Goal: Task Accomplishment & Management: Complete application form

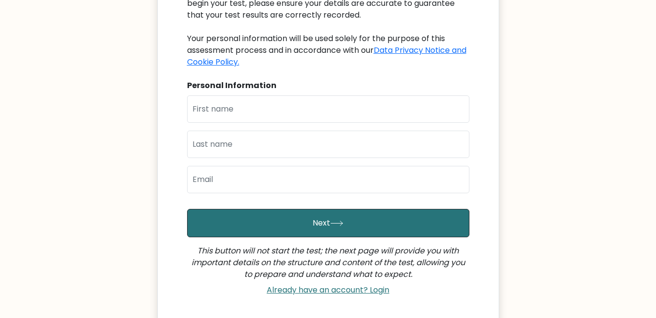
scroll to position [147, 0]
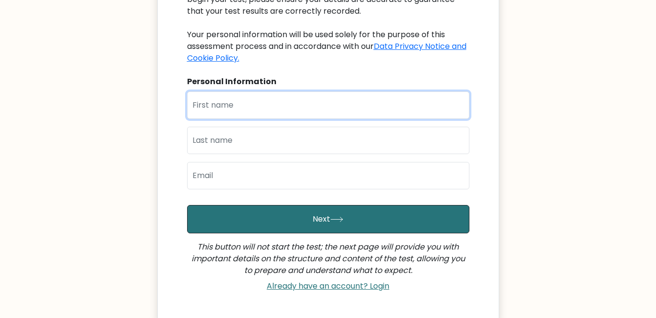
click at [259, 92] on input "text" at bounding box center [328, 104] width 282 height 27
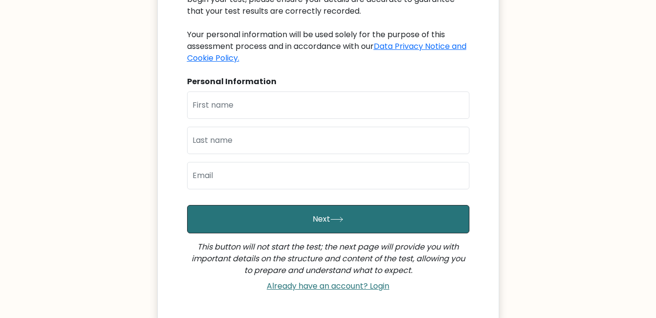
click at [643, 288] on body "iq Welcome to your personal test You have been invited by Nikhil kumar to take …" at bounding box center [328, 127] width 656 height 549
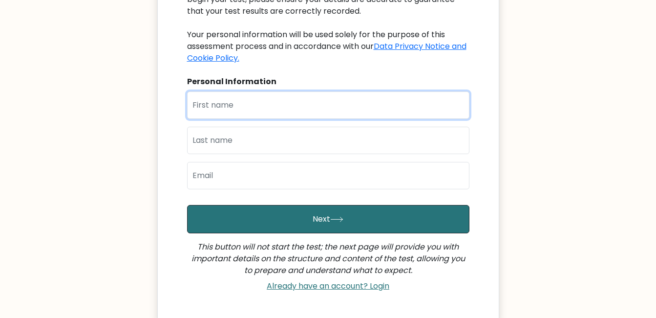
type input "r"
click at [326, 92] on input "r" at bounding box center [328, 104] width 282 height 27
type input "Aditya"
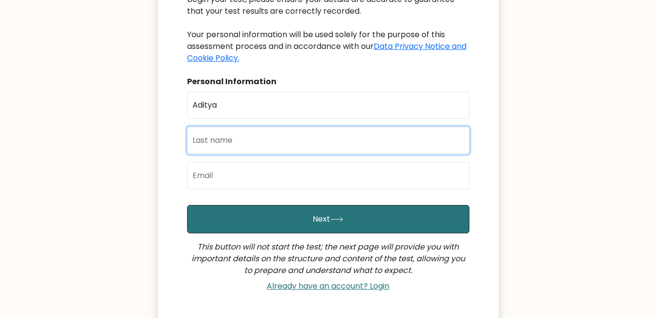
click at [261, 127] on input "text" at bounding box center [328, 140] width 282 height 27
click at [290, 152] on input "Parmar" at bounding box center [328, 140] width 282 height 27
type input "Parmar"
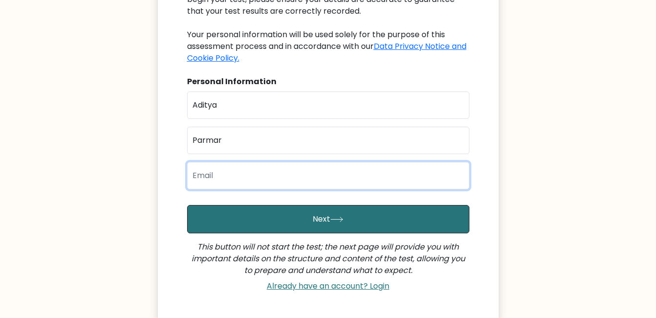
click at [263, 166] on input "email" at bounding box center [328, 175] width 282 height 27
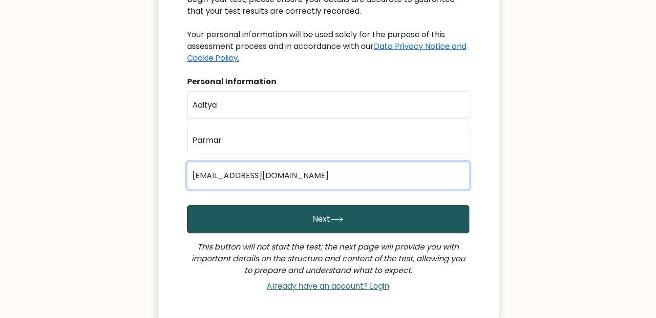
type input "adityaparmar0510@gmail.com"
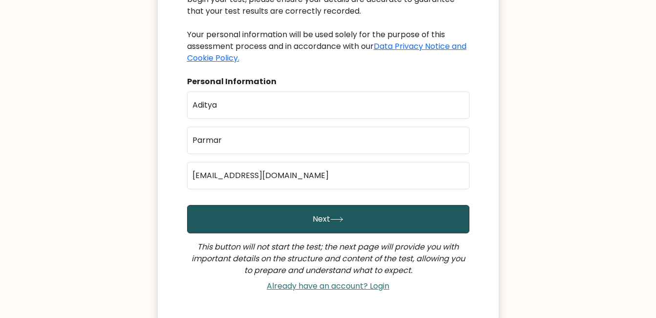
click at [285, 232] on button "Next" at bounding box center [328, 219] width 282 height 28
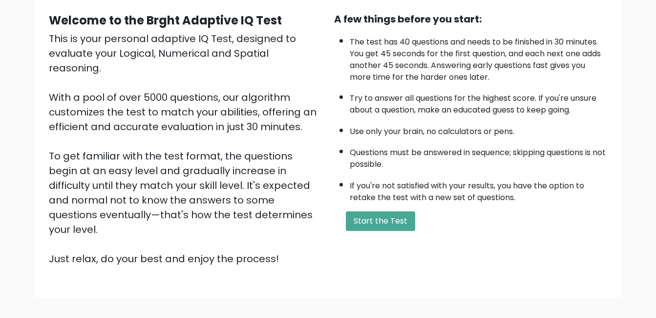
scroll to position [98, 0]
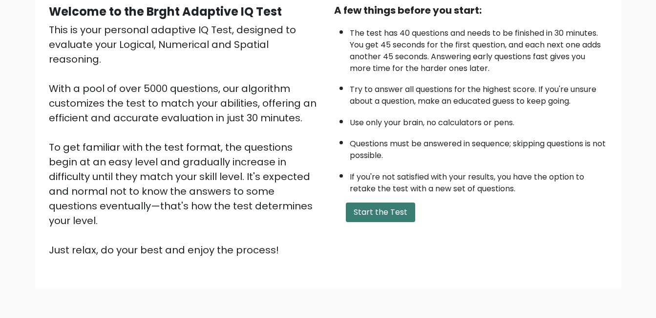
click at [391, 213] on button "Start the Test" at bounding box center [380, 212] width 69 height 20
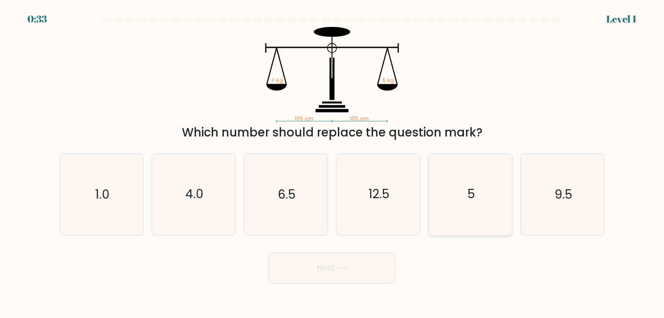
click at [441, 183] on icon "5" at bounding box center [469, 193] width 81 height 81
click at [332, 161] on input "e. 5" at bounding box center [332, 160] width 0 height 2
radio input "true"
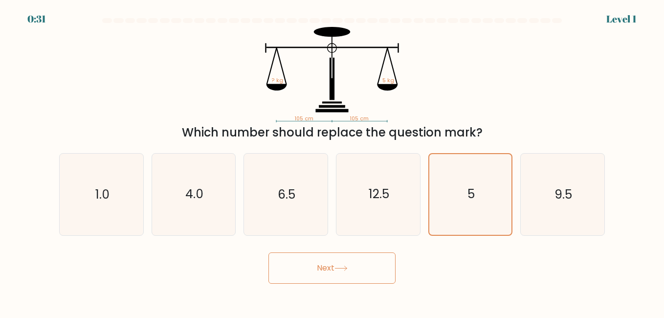
click at [384, 260] on button "Next" at bounding box center [331, 267] width 127 height 31
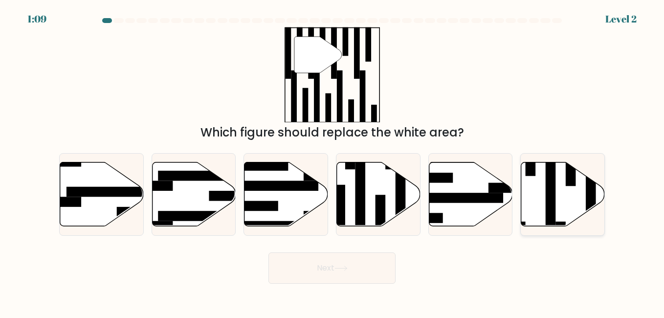
drag, startPoint x: 563, startPoint y: 183, endPoint x: 549, endPoint y: 189, distance: 15.3
click at [564, 183] on icon at bounding box center [563, 194] width 84 height 64
click at [332, 161] on input "f." at bounding box center [332, 160] width 0 height 2
radio input "true"
click at [337, 257] on button "Next" at bounding box center [331, 267] width 127 height 31
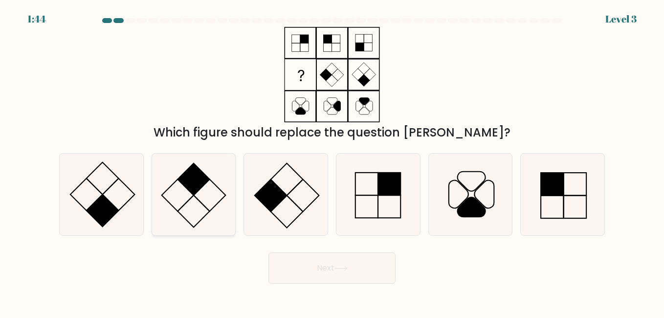
click at [183, 191] on icon at bounding box center [193, 193] width 81 height 81
click at [332, 161] on input "b." at bounding box center [332, 160] width 0 height 2
radio input "true"
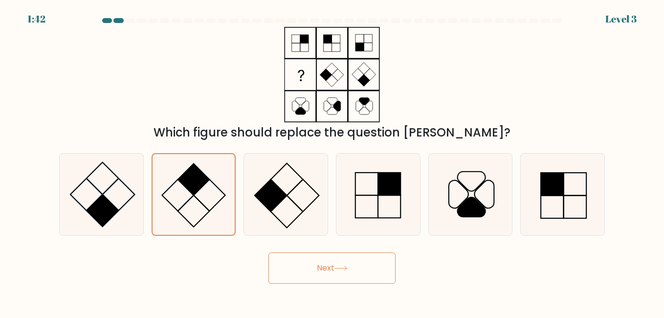
click at [321, 258] on button "Next" at bounding box center [331, 267] width 127 height 31
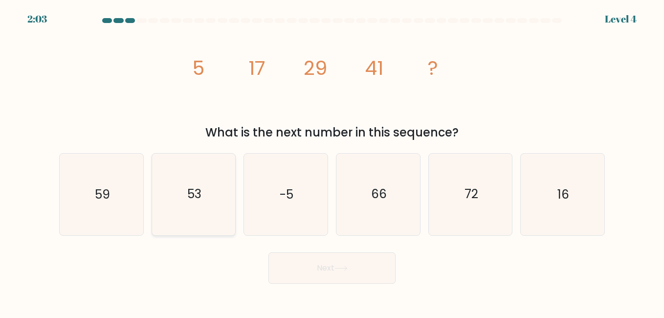
click at [208, 199] on icon "53" at bounding box center [193, 193] width 81 height 81
click at [332, 161] on input "b. 53" at bounding box center [332, 160] width 0 height 2
radio input "true"
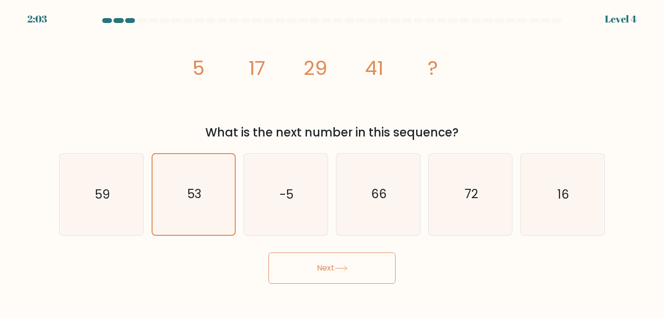
click at [318, 266] on button "Next" at bounding box center [331, 267] width 127 height 31
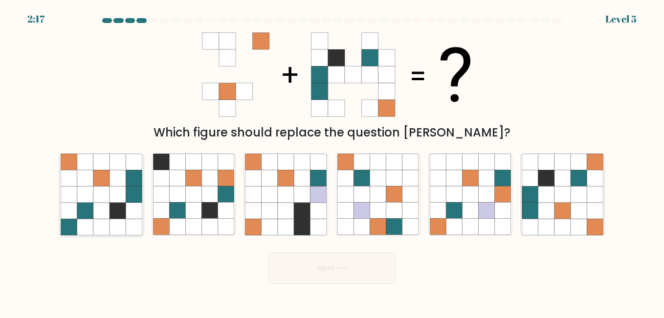
click at [117, 191] on icon at bounding box center [117, 194] width 16 height 16
click at [332, 161] on input "a." at bounding box center [332, 160] width 0 height 2
radio input "true"
click at [388, 277] on button "Next" at bounding box center [331, 267] width 127 height 31
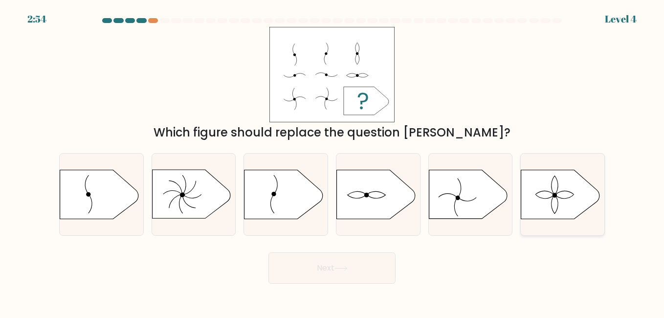
click at [545, 188] on icon at bounding box center [560, 194] width 78 height 49
click at [332, 161] on input "f." at bounding box center [332, 160] width 0 height 2
radio input "true"
click at [355, 270] on button "Next" at bounding box center [331, 267] width 127 height 31
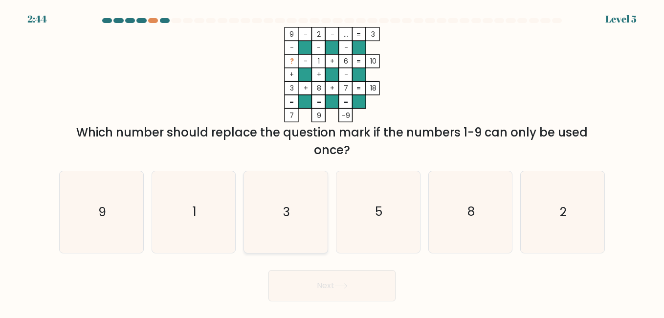
click at [305, 215] on icon "3" at bounding box center [285, 211] width 81 height 81
click at [332, 161] on input "c. 3" at bounding box center [332, 160] width 0 height 2
radio input "true"
click at [562, 237] on icon "2" at bounding box center [561, 211] width 81 height 81
click at [332, 161] on input "f. 2" at bounding box center [332, 160] width 0 height 2
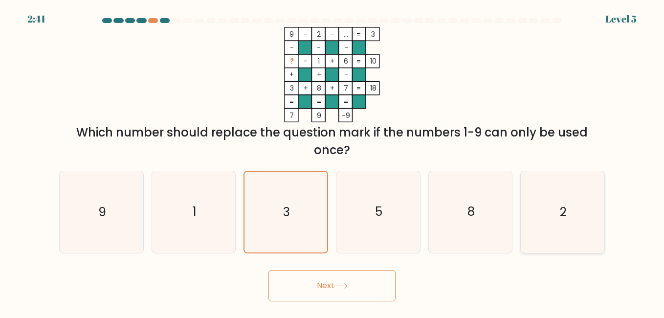
radio input "true"
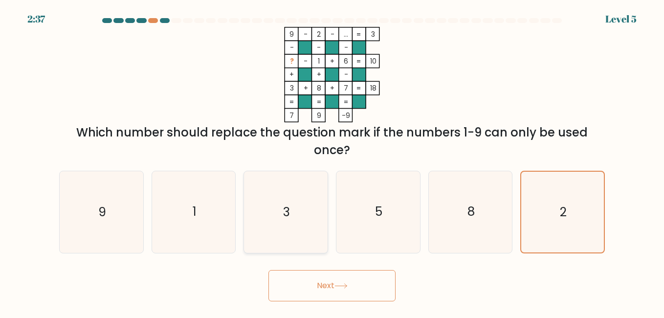
click at [311, 206] on icon "3" at bounding box center [285, 211] width 81 height 81
click at [332, 161] on input "c. 3" at bounding box center [332, 160] width 0 height 2
radio input "true"
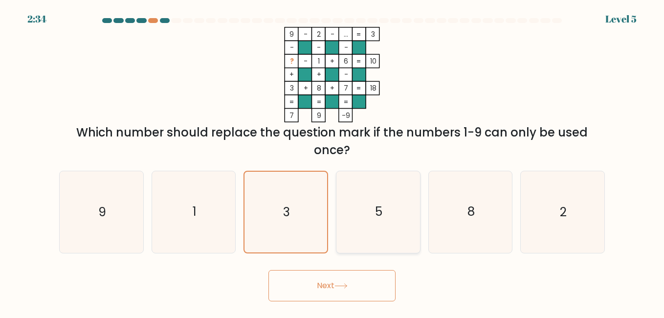
click at [364, 196] on icon "5" at bounding box center [377, 211] width 81 height 81
click at [332, 161] on input "d. 5" at bounding box center [332, 160] width 0 height 2
radio input "true"
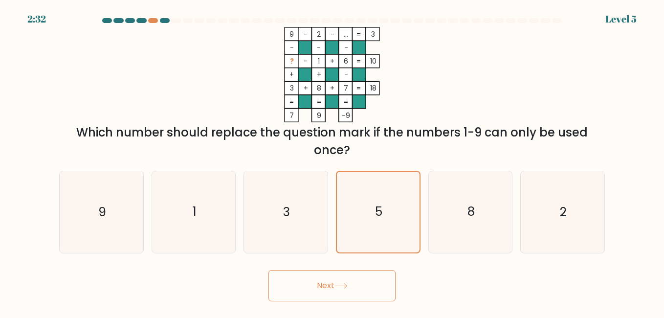
click at [309, 283] on button "Next" at bounding box center [331, 285] width 127 height 31
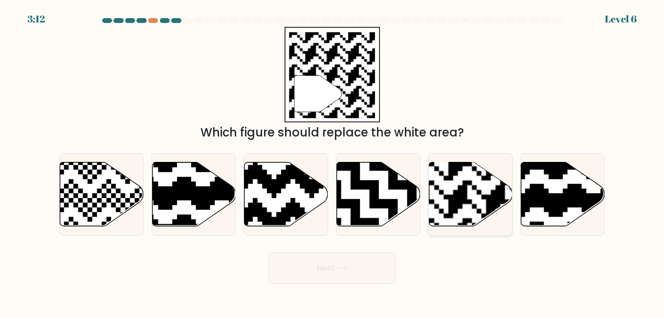
click at [471, 203] on rect at bounding box center [495, 161] width 151 height 151
click at [332, 161] on input "e." at bounding box center [332, 160] width 0 height 2
radio input "true"
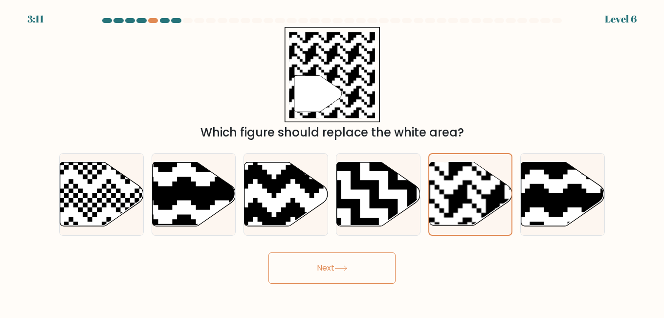
click at [359, 272] on button "Next" at bounding box center [331, 267] width 127 height 31
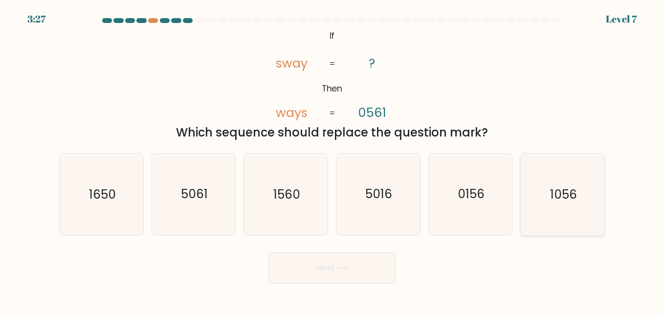
click at [549, 197] on icon "1056" at bounding box center [561, 193] width 81 height 81
click at [332, 161] on input "f. 1056" at bounding box center [332, 160] width 0 height 2
radio input "true"
click at [325, 266] on button "Next" at bounding box center [331, 267] width 127 height 31
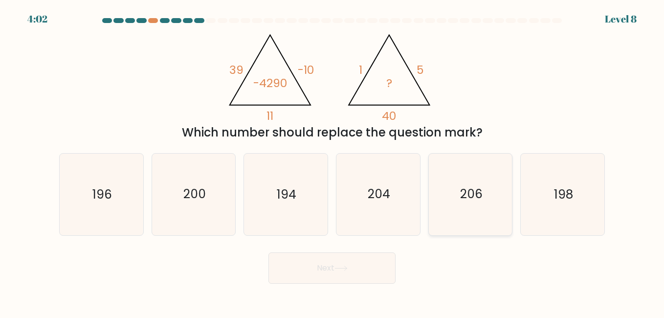
click at [452, 204] on icon "206" at bounding box center [469, 193] width 81 height 81
click at [332, 161] on input "e. 206" at bounding box center [332, 160] width 0 height 2
radio input "true"
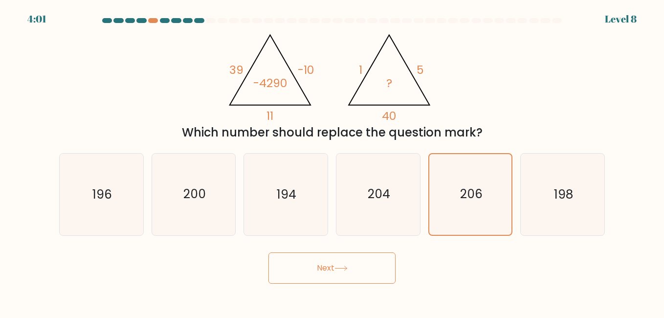
click at [375, 267] on button "Next" at bounding box center [331, 267] width 127 height 31
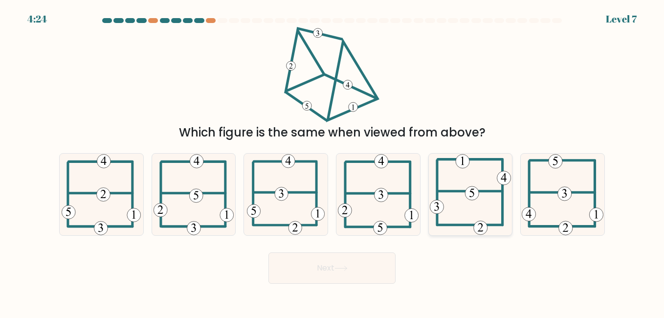
click at [473, 189] on icon at bounding box center [471, 193] width 5 height 8
click at [332, 161] on input "e." at bounding box center [332, 160] width 0 height 2
radio input "true"
click at [340, 263] on button "Next" at bounding box center [331, 267] width 127 height 31
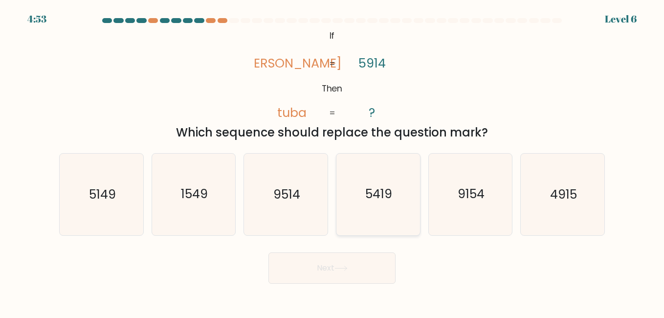
click at [384, 205] on icon "5419" at bounding box center [377, 193] width 81 height 81
click at [332, 161] on input "d. 5419" at bounding box center [332, 160] width 0 height 2
radio input "true"
click at [320, 275] on button "Next" at bounding box center [331, 267] width 127 height 31
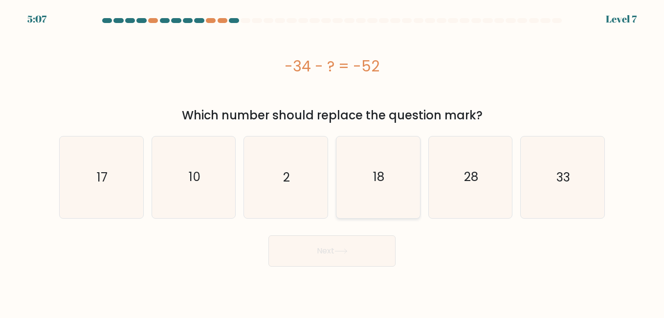
click at [406, 170] on icon "18" at bounding box center [377, 176] width 81 height 81
click at [332, 161] on input "d. 18" at bounding box center [332, 160] width 0 height 2
radio input "true"
click at [334, 255] on button "Next" at bounding box center [331, 250] width 127 height 31
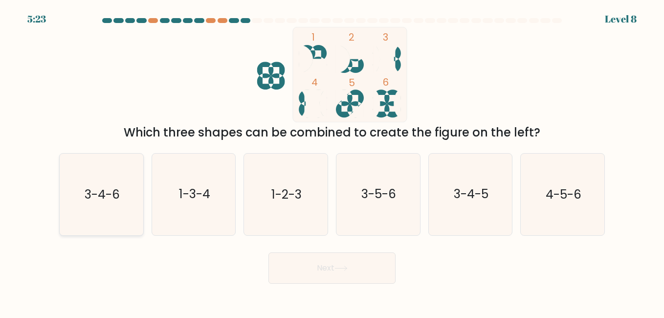
click at [112, 203] on icon "3-4-6" at bounding box center [101, 193] width 81 height 81
click at [332, 161] on input "a. 3-4-6" at bounding box center [332, 160] width 0 height 2
radio input "true"
click at [363, 273] on button "Next" at bounding box center [331, 267] width 127 height 31
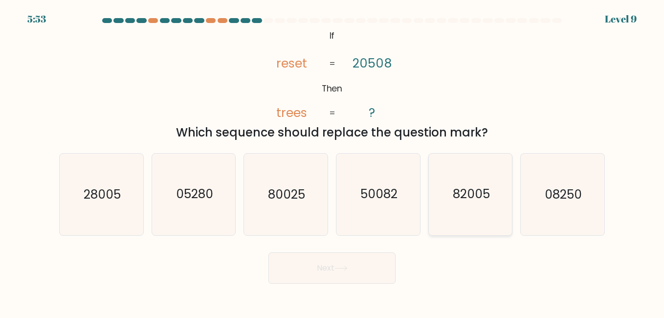
click at [477, 203] on icon "82005" at bounding box center [469, 193] width 81 height 81
click at [332, 161] on input "e. 82005" at bounding box center [332, 160] width 0 height 2
radio input "true"
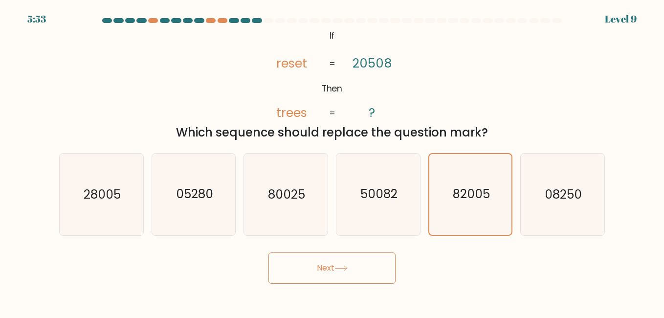
click at [342, 271] on button "Next" at bounding box center [331, 267] width 127 height 31
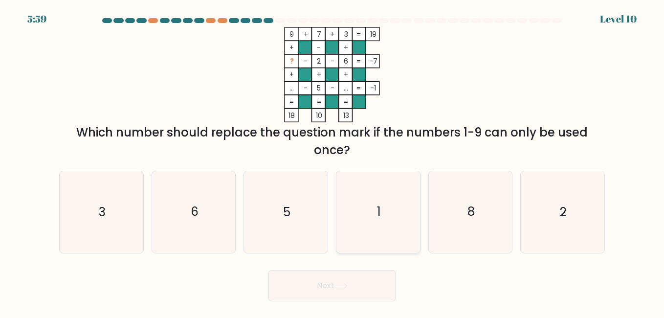
click at [364, 193] on icon "1" at bounding box center [377, 211] width 81 height 81
click at [332, 161] on input "d. 1" at bounding box center [332, 160] width 0 height 2
radio input "true"
click at [327, 290] on button "Next" at bounding box center [331, 285] width 127 height 31
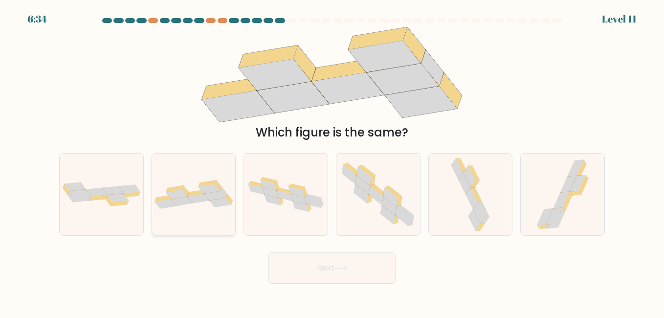
click at [213, 196] on icon at bounding box center [214, 195] width 21 height 9
click at [332, 161] on input "b." at bounding box center [332, 160] width 0 height 2
radio input "true"
click at [359, 271] on button "Next" at bounding box center [331, 267] width 127 height 31
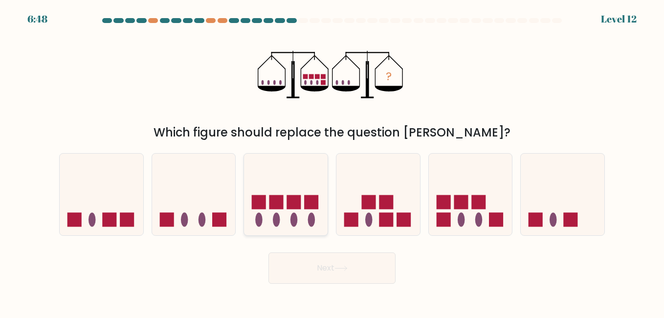
click at [280, 180] on icon at bounding box center [286, 194] width 84 height 69
click at [332, 161] on input "c." at bounding box center [332, 160] width 0 height 2
radio input "true"
click at [368, 266] on button "Next" at bounding box center [331, 267] width 127 height 31
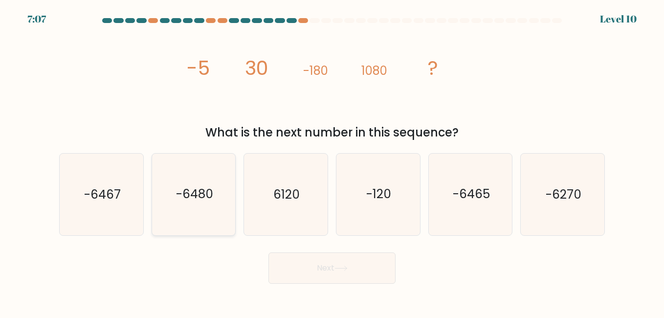
click at [195, 173] on icon "-6480" at bounding box center [193, 193] width 81 height 81
click at [332, 161] on input "b. -6480" at bounding box center [332, 160] width 0 height 2
radio input "true"
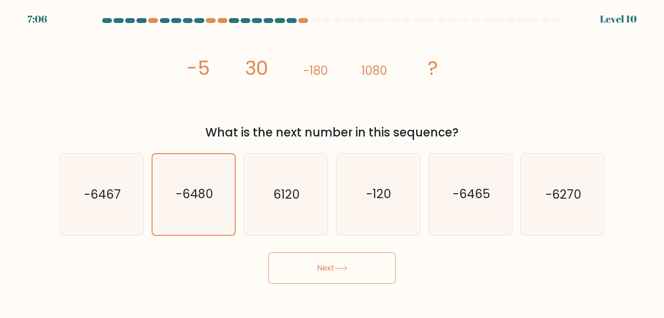
click at [337, 264] on button "Next" at bounding box center [331, 267] width 127 height 31
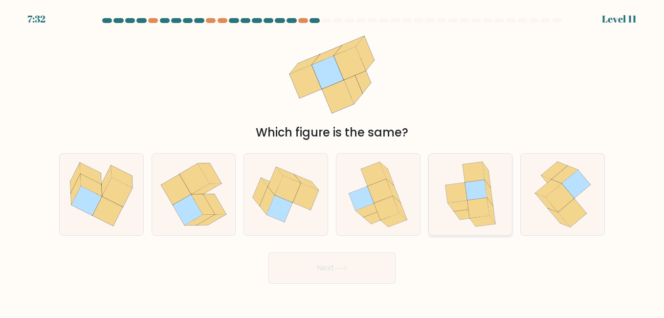
click at [478, 204] on icon at bounding box center [478, 208] width 22 height 21
click at [332, 161] on input "e." at bounding box center [332, 160] width 0 height 2
radio input "true"
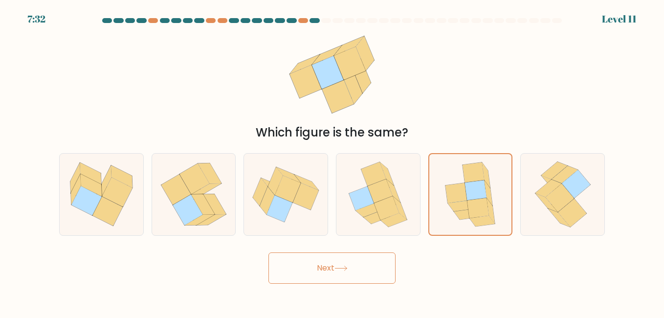
click at [348, 261] on button "Next" at bounding box center [331, 267] width 127 height 31
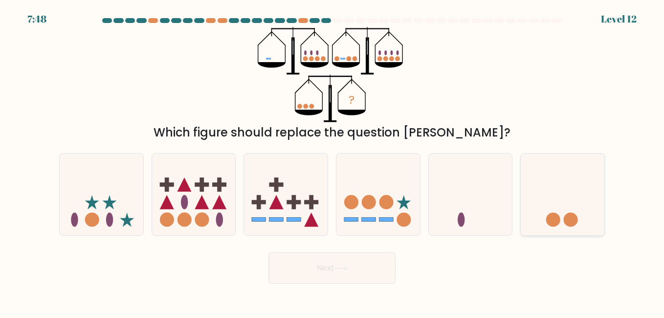
click at [561, 221] on icon at bounding box center [562, 194] width 84 height 69
click at [332, 161] on input "f." at bounding box center [332, 160] width 0 height 2
radio input "true"
click at [386, 267] on button "Next" at bounding box center [331, 267] width 127 height 31
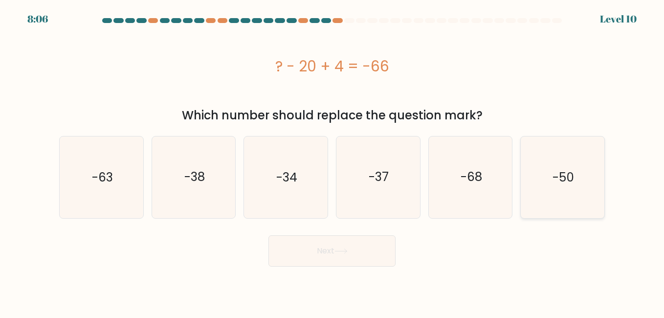
click at [541, 178] on icon "-50" at bounding box center [561, 176] width 81 height 81
click at [332, 161] on input "f. -50" at bounding box center [332, 160] width 0 height 2
radio input "true"
click at [346, 238] on button "Next" at bounding box center [331, 250] width 127 height 31
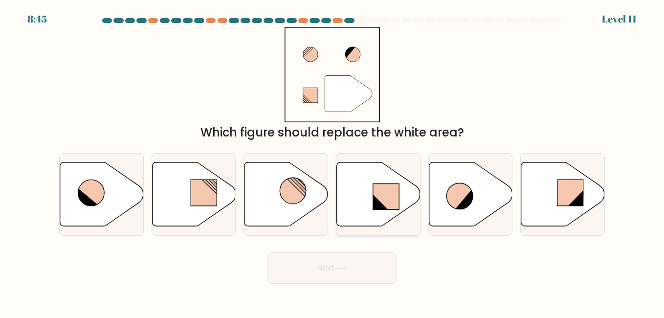
click at [385, 184] on rect at bounding box center [386, 196] width 26 height 26
click at [332, 161] on input "d." at bounding box center [332, 160] width 0 height 2
radio input "true"
click at [102, 192] on icon at bounding box center [91, 192] width 26 height 26
click at [332, 161] on input "a." at bounding box center [332, 160] width 0 height 2
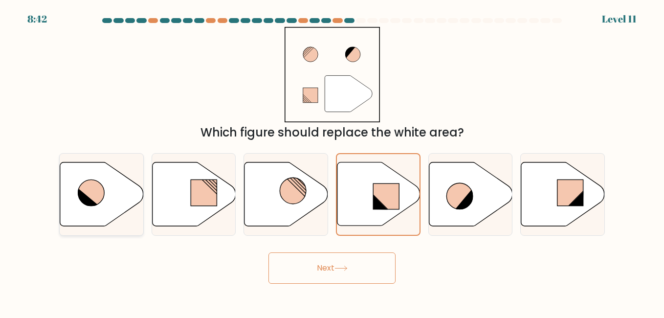
radio input "true"
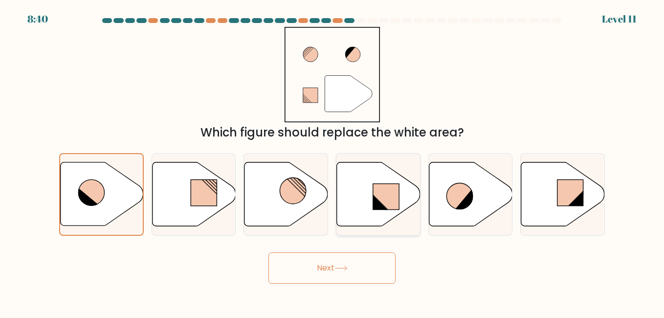
click at [401, 199] on icon at bounding box center [379, 194] width 84 height 64
click at [332, 161] on input "d." at bounding box center [332, 160] width 0 height 2
radio input "true"
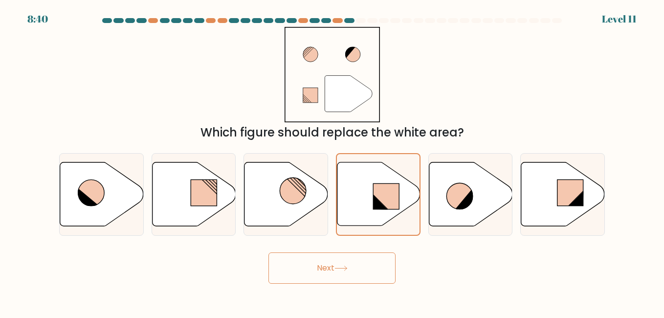
click at [331, 274] on button "Next" at bounding box center [331, 267] width 127 height 31
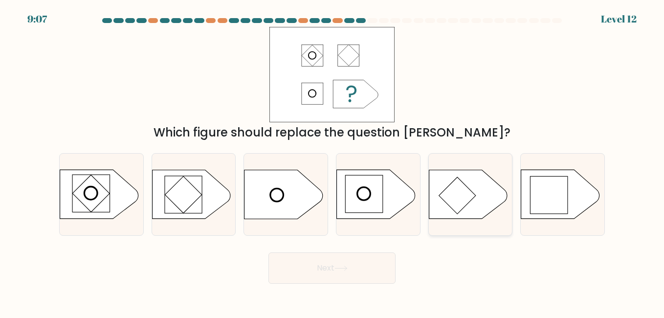
click at [470, 190] on rect at bounding box center [456, 195] width 37 height 37
click at [332, 161] on input "e." at bounding box center [332, 160] width 0 height 2
radio input "true"
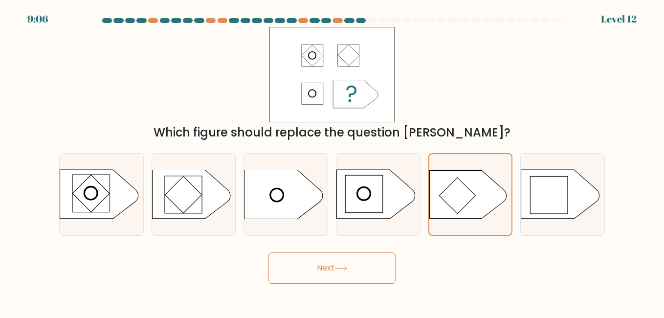
click at [350, 266] on button "Next" at bounding box center [331, 267] width 127 height 31
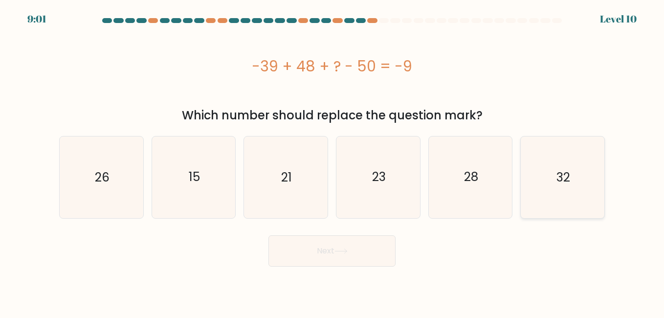
click at [532, 168] on icon "32" at bounding box center [561, 176] width 81 height 81
click at [332, 161] on input "f. 32" at bounding box center [332, 160] width 0 height 2
radio input "true"
click at [345, 237] on button "Next" at bounding box center [331, 250] width 127 height 31
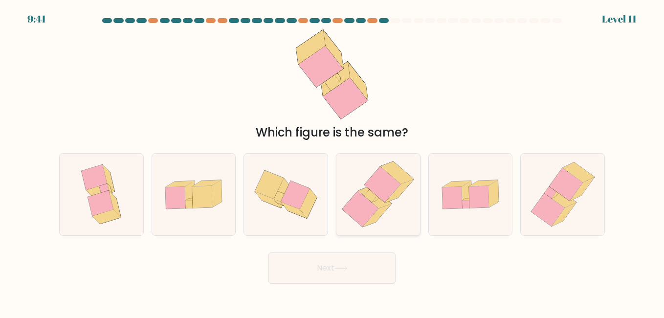
click at [370, 181] on icon at bounding box center [382, 184] width 37 height 36
click at [332, 161] on input "d." at bounding box center [332, 160] width 0 height 2
radio input "true"
click at [325, 270] on button "Next" at bounding box center [331, 267] width 127 height 31
click at [341, 266] on icon at bounding box center [340, 267] width 13 height 5
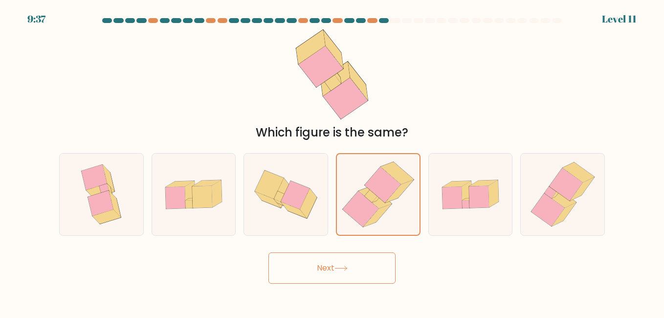
click at [340, 267] on icon at bounding box center [340, 267] width 13 height 5
click at [336, 266] on button "Next" at bounding box center [331, 267] width 127 height 31
click at [387, 203] on icon at bounding box center [374, 197] width 33 height 22
click at [332, 161] on input "d." at bounding box center [332, 160] width 0 height 2
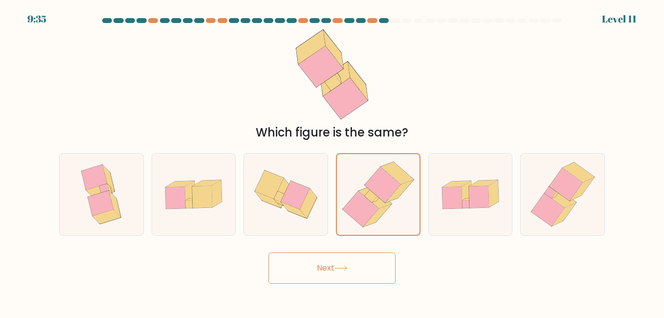
click at [367, 260] on button "Next" at bounding box center [331, 267] width 127 height 31
click at [476, 213] on icon at bounding box center [471, 194] width 84 height 57
click at [332, 161] on input "e." at bounding box center [332, 160] width 0 height 2
radio input "true"
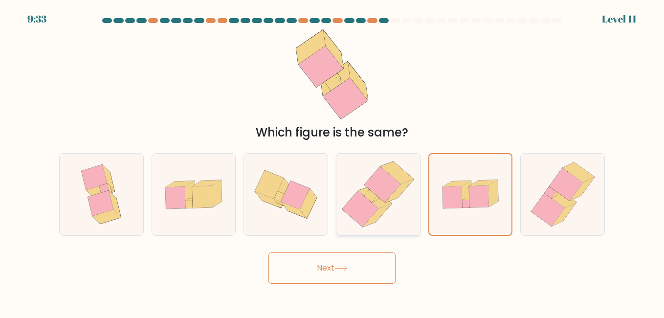
click at [350, 223] on icon at bounding box center [377, 193] width 79 height 81
click at [332, 161] on input "d." at bounding box center [332, 160] width 0 height 2
radio input "true"
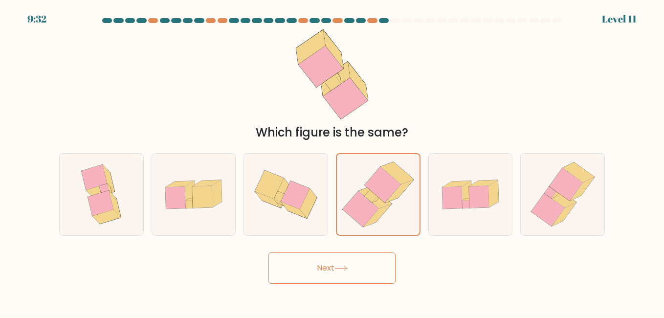
click at [324, 268] on button "Next" at bounding box center [331, 267] width 127 height 31
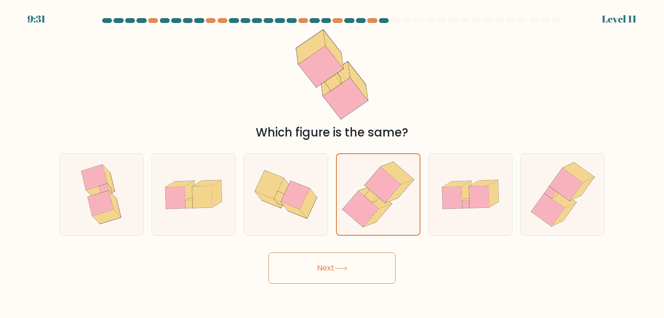
click at [324, 268] on button "Next" at bounding box center [331, 267] width 127 height 31
click at [103, 183] on icon at bounding box center [94, 177] width 25 height 25
click at [332, 161] on input "a." at bounding box center [332, 160] width 0 height 2
radio input "true"
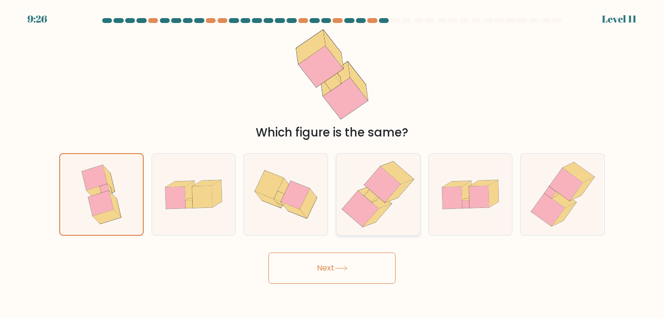
click at [360, 208] on icon at bounding box center [360, 209] width 37 height 36
click at [332, 161] on input "d." at bounding box center [332, 160] width 0 height 2
radio input "true"
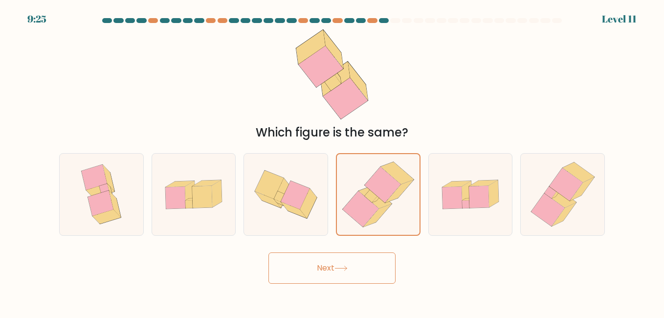
click at [323, 262] on button "Next" at bounding box center [331, 267] width 127 height 31
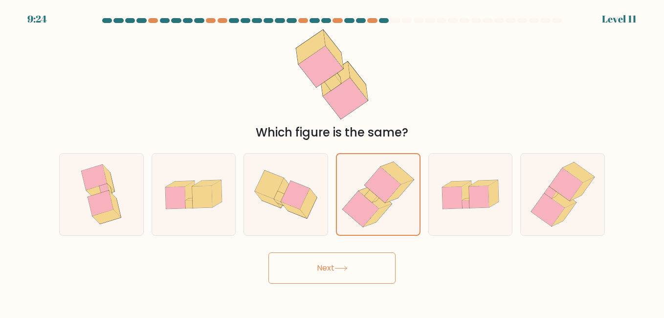
click at [323, 262] on button "Next" at bounding box center [331, 267] width 127 height 31
drag, startPoint x: 319, startPoint y: 264, endPoint x: 326, endPoint y: 257, distance: 10.0
click at [326, 257] on button "Next" at bounding box center [331, 267] width 127 height 31
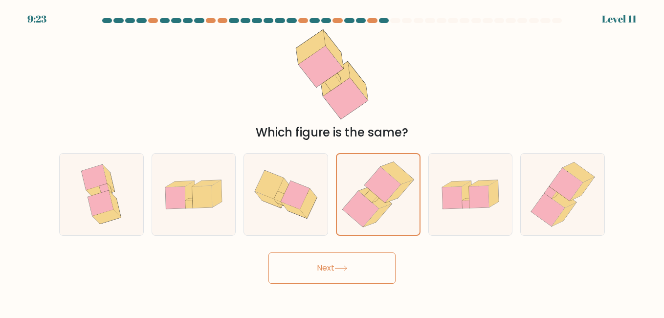
click at [326, 257] on button "Next" at bounding box center [331, 267] width 127 height 31
drag, startPoint x: 326, startPoint y: 257, endPoint x: 326, endPoint y: 268, distance: 10.7
click at [326, 268] on button "Next" at bounding box center [331, 267] width 127 height 31
drag, startPoint x: 334, startPoint y: 262, endPoint x: 350, endPoint y: 252, distance: 19.4
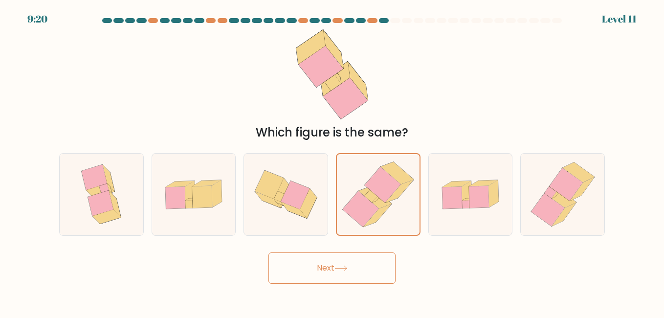
click at [336, 257] on button "Next" at bounding box center [331, 267] width 127 height 31
drag, startPoint x: 346, startPoint y: 260, endPoint x: 342, endPoint y: 263, distance: 5.3
click at [346, 260] on div "Next" at bounding box center [331, 265] width 557 height 36
click at [341, 265] on icon at bounding box center [340, 267] width 13 height 5
click at [339, 265] on icon at bounding box center [340, 267] width 13 height 5
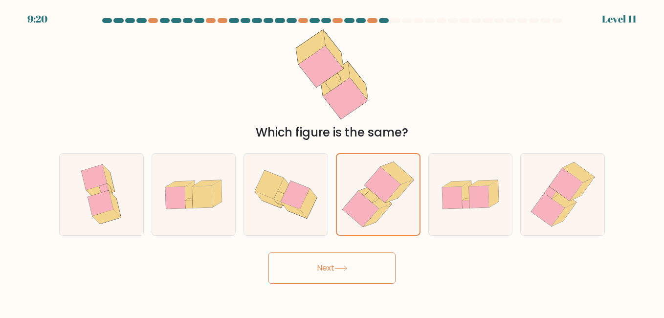
click at [338, 264] on button "Next" at bounding box center [331, 267] width 127 height 31
click at [338, 266] on button "Next" at bounding box center [331, 267] width 127 height 31
click at [339, 268] on icon at bounding box center [340, 267] width 13 height 5
click at [339, 267] on icon at bounding box center [340, 267] width 13 height 5
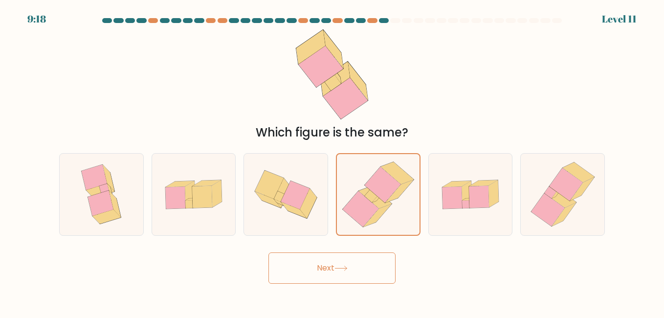
drag, startPoint x: 365, startPoint y: 121, endPoint x: 374, endPoint y: 150, distance: 29.8
click at [365, 120] on icon at bounding box center [332, 74] width 90 height 95
drag, startPoint x: 374, startPoint y: 150, endPoint x: 377, endPoint y: 157, distance: 7.9
click at [377, 157] on form at bounding box center [332, 150] width 664 height 265
drag, startPoint x: 377, startPoint y: 157, endPoint x: 374, endPoint y: 179, distance: 22.6
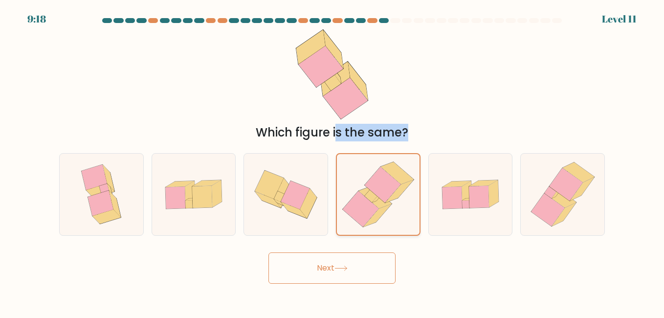
click at [374, 179] on icon at bounding box center [383, 185] width 36 height 36
click at [332, 161] on input "d." at bounding box center [332, 160] width 0 height 2
click at [374, 179] on icon at bounding box center [383, 185] width 36 height 36
click at [332, 161] on input "d." at bounding box center [332, 160] width 0 height 2
click at [374, 179] on icon at bounding box center [383, 185] width 36 height 36
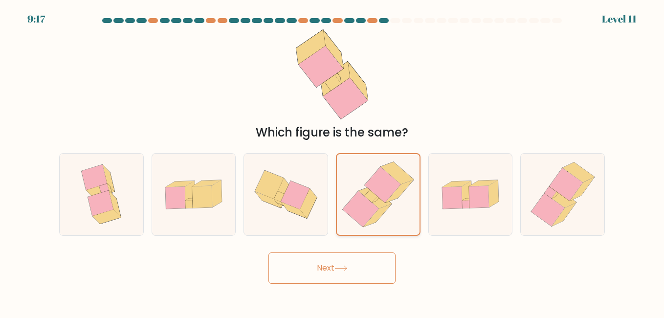
click at [332, 161] on input "d." at bounding box center [332, 160] width 0 height 2
click at [374, 179] on icon at bounding box center [383, 185] width 36 height 36
click at [332, 161] on input "d." at bounding box center [332, 160] width 0 height 2
click at [374, 179] on icon at bounding box center [383, 185] width 36 height 36
click at [332, 161] on input "d." at bounding box center [332, 160] width 0 height 2
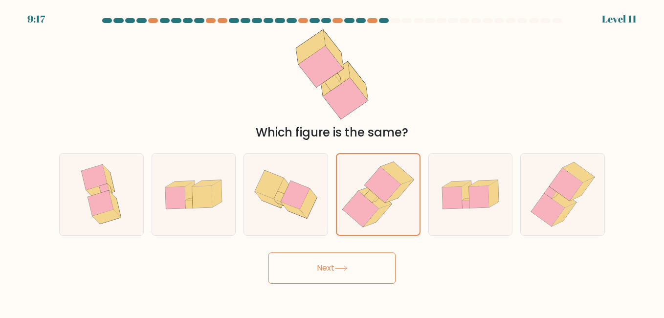
click at [374, 179] on icon at bounding box center [383, 185] width 36 height 36
click at [332, 161] on input "d." at bounding box center [332, 160] width 0 height 2
click at [343, 259] on button "Next" at bounding box center [331, 267] width 127 height 31
drag, startPoint x: 343, startPoint y: 259, endPoint x: 328, endPoint y: 258, distance: 15.7
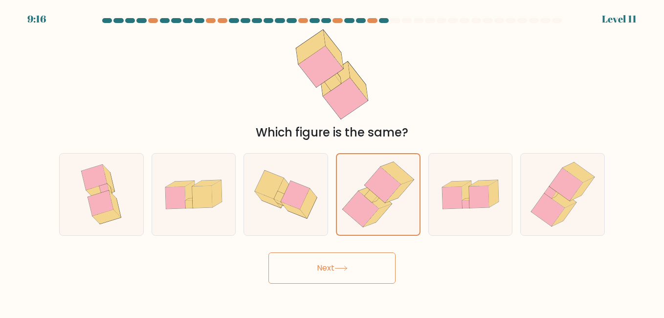
click at [345, 258] on button "Next" at bounding box center [331, 267] width 127 height 31
click at [324, 262] on button "Next" at bounding box center [331, 267] width 127 height 31
drag, startPoint x: 324, startPoint y: 262, endPoint x: 329, endPoint y: 271, distance: 9.4
drag, startPoint x: 329, startPoint y: 271, endPoint x: 324, endPoint y: 269, distance: 5.3
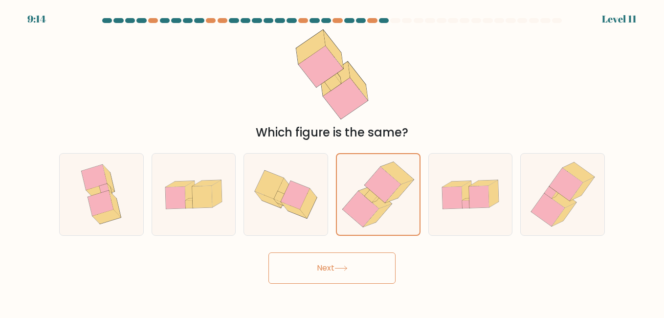
click at [322, 270] on button "Next" at bounding box center [331, 267] width 127 height 31
click at [324, 269] on button "Next" at bounding box center [331, 267] width 127 height 31
drag, startPoint x: 324, startPoint y: 269, endPoint x: 456, endPoint y: 198, distance: 150.2
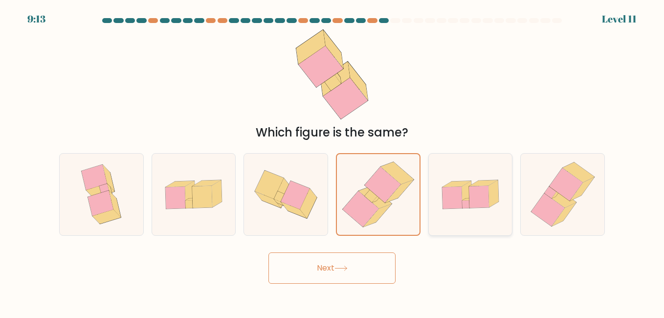
click at [342, 262] on button "Next" at bounding box center [331, 267] width 127 height 31
click at [465, 195] on icon at bounding box center [466, 194] width 10 height 27
click at [332, 161] on input "e." at bounding box center [332, 160] width 0 height 2
radio input "true"
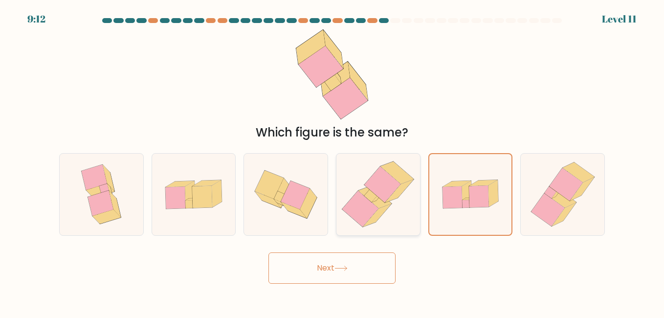
click at [400, 207] on icon at bounding box center [377, 193] width 79 height 81
click at [332, 161] on input "d." at bounding box center [332, 160] width 0 height 2
radio input "true"
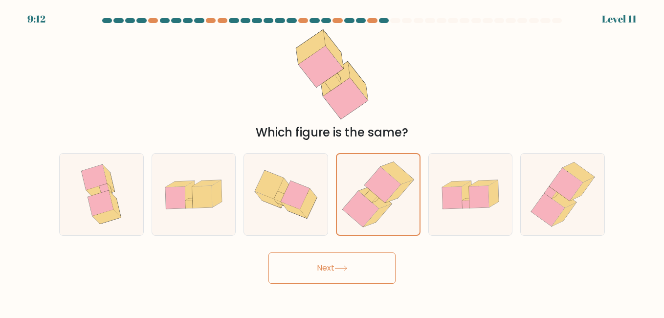
click at [337, 258] on button "Next" at bounding box center [331, 267] width 127 height 31
click at [338, 257] on button "Next" at bounding box center [331, 267] width 127 height 31
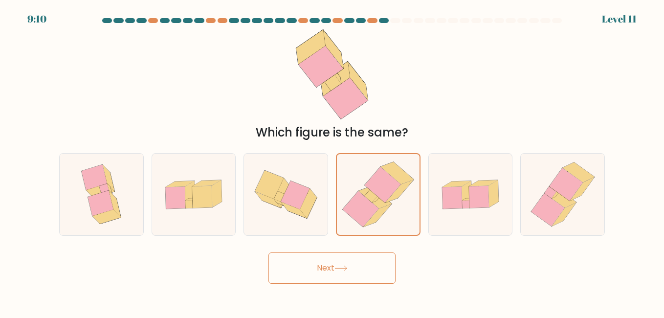
click at [338, 257] on button "Next" at bounding box center [331, 267] width 127 height 31
click at [549, 189] on icon at bounding box center [550, 192] width 12 height 12
click at [332, 161] on input "f." at bounding box center [332, 160] width 0 height 2
radio input "true"
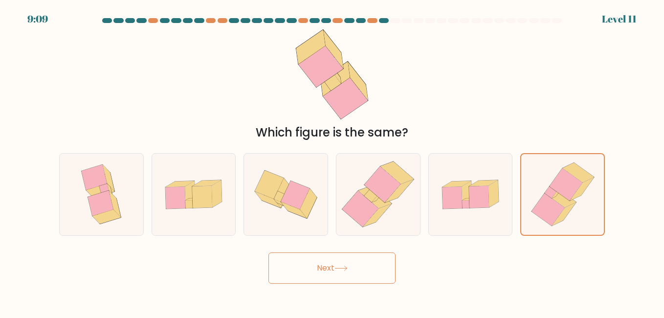
click at [346, 266] on icon at bounding box center [340, 267] width 13 height 5
click at [382, 213] on icon at bounding box center [377, 215] width 28 height 23
click at [332, 161] on input "d." at bounding box center [332, 160] width 0 height 2
radio input "true"
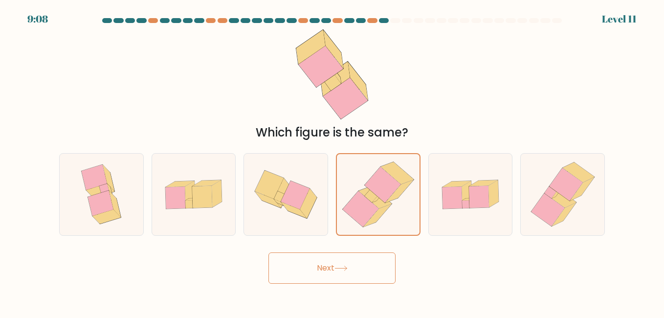
click at [352, 262] on button "Next" at bounding box center [331, 267] width 127 height 31
click at [353, 261] on button "Next" at bounding box center [331, 267] width 127 height 31
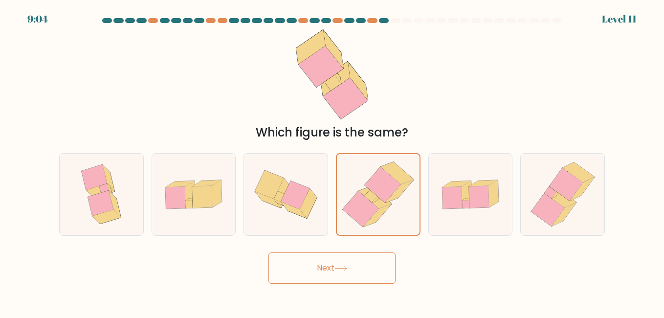
drag, startPoint x: 353, startPoint y: 261, endPoint x: 360, endPoint y: 254, distance: 10.0
click at [360, 254] on button "Next" at bounding box center [331, 267] width 127 height 31
drag, startPoint x: 330, startPoint y: 274, endPoint x: 336, endPoint y: 267, distance: 8.6
click at [335, 256] on button "Next" at bounding box center [331, 267] width 127 height 31
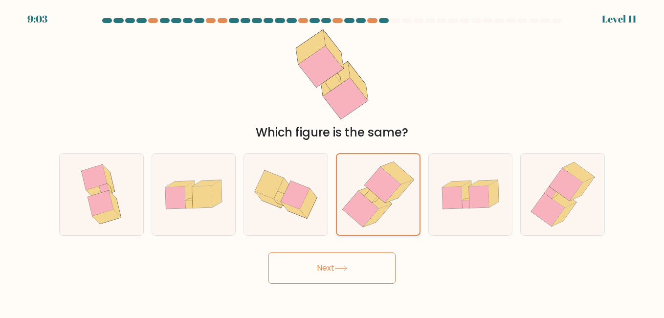
drag, startPoint x: 336, startPoint y: 267, endPoint x: 335, endPoint y: 219, distance: 47.9
click at [335, 219] on form at bounding box center [332, 150] width 664 height 265
click at [529, 236] on form at bounding box center [332, 150] width 664 height 265
click at [482, 236] on form at bounding box center [332, 150] width 664 height 265
click at [344, 270] on icon at bounding box center [340, 267] width 13 height 5
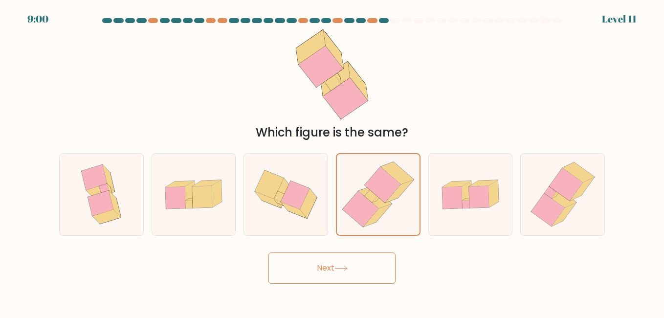
click at [344, 270] on icon at bounding box center [340, 267] width 13 height 5
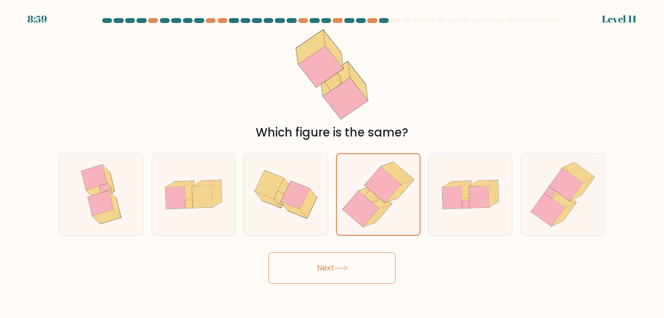
click at [345, 268] on icon at bounding box center [340, 267] width 13 height 5
drag, startPoint x: 345, startPoint y: 271, endPoint x: 346, endPoint y: 262, distance: 8.4
click at [346, 267] on icon at bounding box center [340, 267] width 13 height 5
click at [350, 264] on button "Next" at bounding box center [331, 267] width 127 height 31
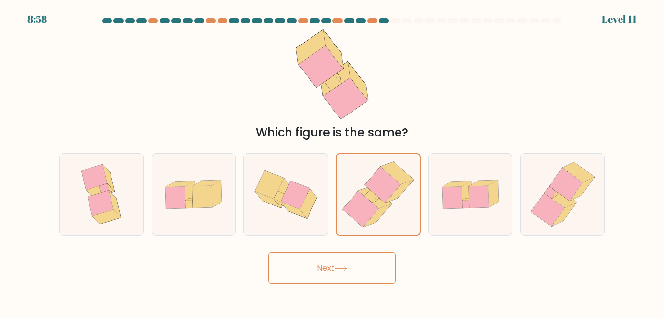
click at [351, 266] on button "Next" at bounding box center [331, 267] width 127 height 31
drag, startPoint x: 352, startPoint y: 267, endPoint x: 348, endPoint y: 274, distance: 8.3
click at [352, 267] on button "Next" at bounding box center [331, 267] width 127 height 31
click at [348, 274] on button "Next" at bounding box center [331, 267] width 127 height 31
click at [346, 283] on body "8:57 Level 11" at bounding box center [332, 159] width 664 height 318
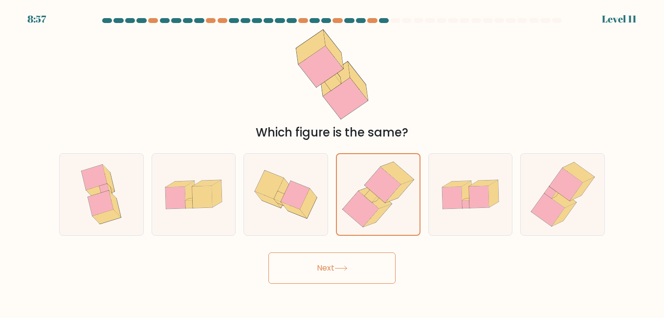
click at [346, 283] on body "8:57 Level 11" at bounding box center [332, 159] width 664 height 318
click at [343, 280] on button "Next" at bounding box center [331, 267] width 127 height 31
click at [339, 277] on button "Next" at bounding box center [331, 267] width 127 height 31
click at [336, 275] on button "Next" at bounding box center [331, 267] width 127 height 31
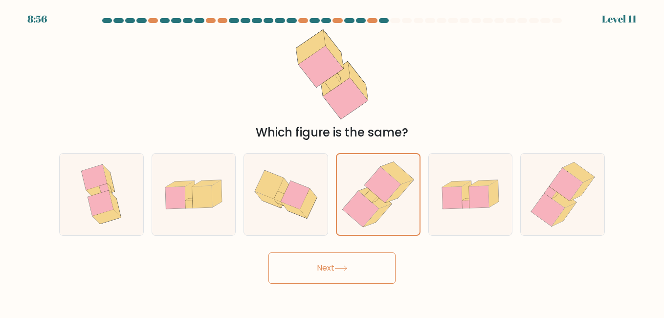
click at [336, 278] on button "Next" at bounding box center [331, 267] width 127 height 31
click at [338, 279] on button "Next" at bounding box center [331, 267] width 127 height 31
click at [338, 277] on button "Next" at bounding box center [331, 267] width 127 height 31
drag, startPoint x: 339, startPoint y: 269, endPoint x: 330, endPoint y: 292, distance: 24.6
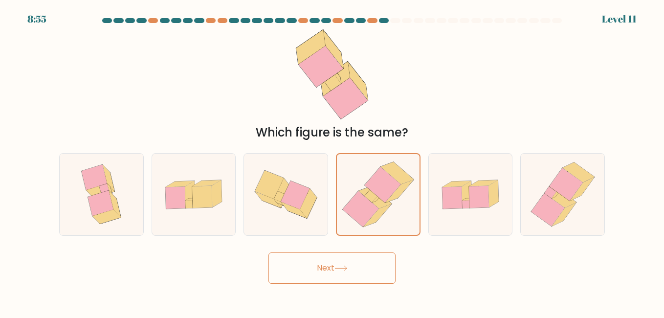
click at [335, 286] on body "8:55 Level 11" at bounding box center [332, 159] width 664 height 318
click at [329, 294] on body "8:55 Level 11" at bounding box center [332, 159] width 664 height 318
drag, startPoint x: 329, startPoint y: 294, endPoint x: 318, endPoint y: 266, distance: 30.2
click at [318, 266] on button "Next" at bounding box center [331, 267] width 127 height 31
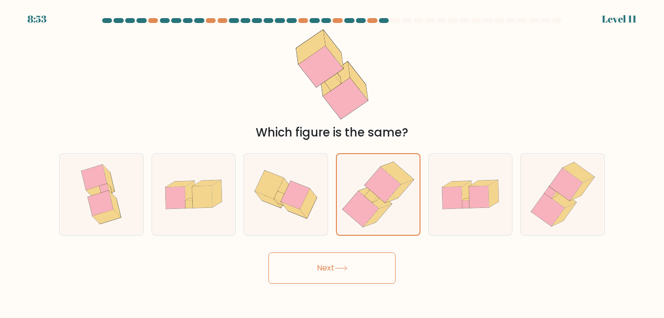
click at [319, 263] on button "Next" at bounding box center [331, 267] width 127 height 31
click at [316, 263] on button "Next" at bounding box center [331, 267] width 127 height 31
click at [318, 265] on button "Next" at bounding box center [331, 267] width 127 height 31
click at [319, 265] on button "Next" at bounding box center [331, 267] width 127 height 31
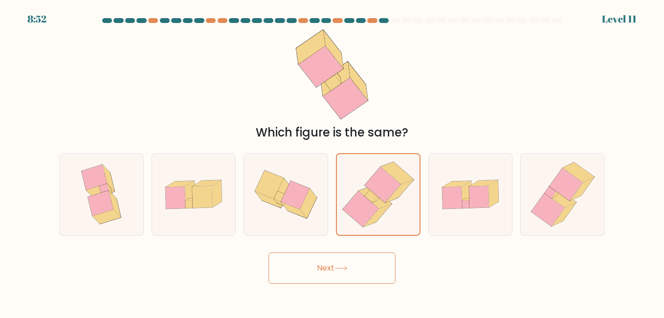
click at [319, 265] on button "Next" at bounding box center [331, 267] width 127 height 31
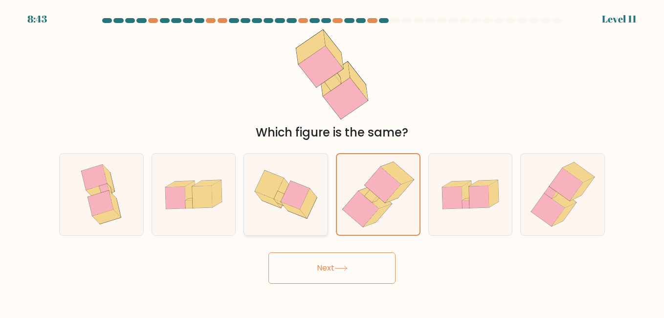
drag, startPoint x: 319, startPoint y: 265, endPoint x: 278, endPoint y: 213, distance: 66.2
click at [278, 213] on icon at bounding box center [286, 193] width 84 height 67
click at [332, 161] on input "c." at bounding box center [332, 160] width 0 height 2
radio input "true"
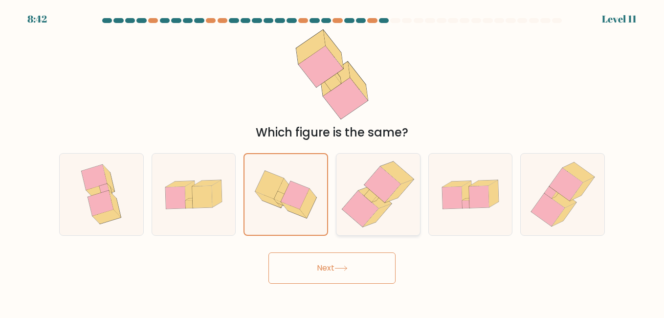
click at [370, 204] on icon at bounding box center [360, 209] width 37 height 36
click at [332, 161] on input "d." at bounding box center [332, 160] width 0 height 2
radio input "true"
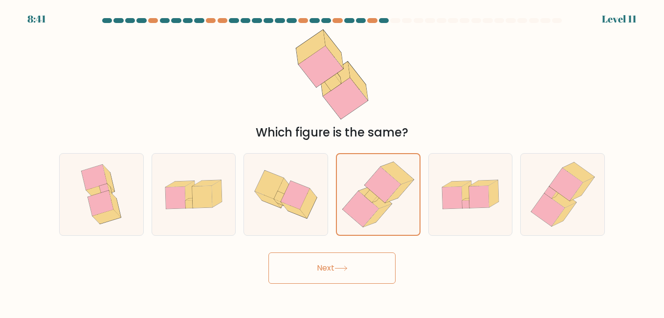
click at [333, 261] on button "Next" at bounding box center [331, 267] width 127 height 31
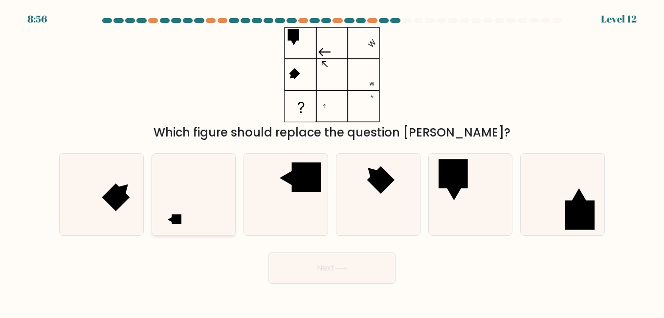
click at [220, 212] on icon at bounding box center [193, 193] width 81 height 81
click at [332, 161] on input "b." at bounding box center [332, 160] width 0 height 2
radio input "true"
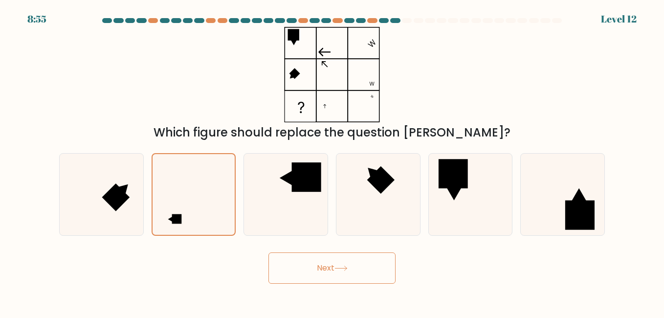
click at [330, 267] on button "Next" at bounding box center [331, 267] width 127 height 31
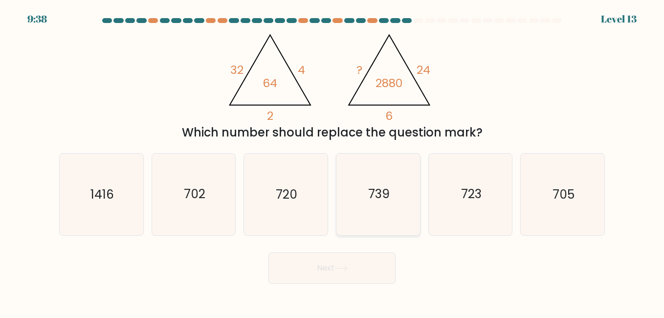
click at [386, 194] on text "739" at bounding box center [378, 194] width 21 height 17
click at [332, 161] on input "d. 739" at bounding box center [332, 160] width 0 height 2
radio input "true"
click at [338, 258] on button "Next" at bounding box center [331, 267] width 127 height 31
click at [334, 267] on button "Next" at bounding box center [331, 267] width 127 height 31
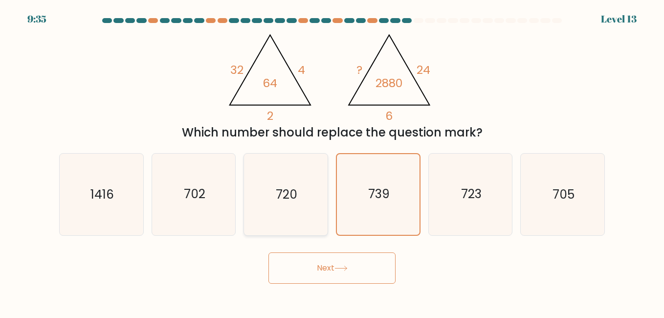
click at [306, 208] on icon "720" at bounding box center [285, 193] width 81 height 81
click at [332, 161] on input "c. 720" at bounding box center [332, 160] width 0 height 2
radio input "true"
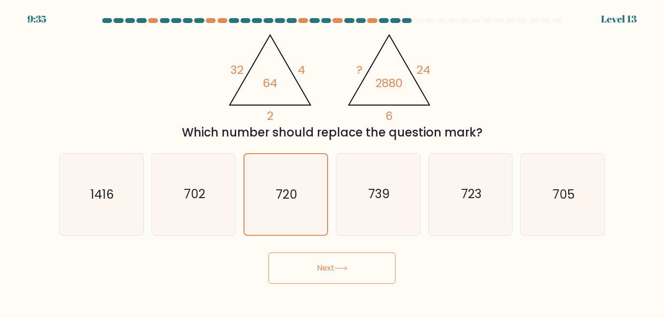
click at [304, 256] on button "Next" at bounding box center [331, 267] width 127 height 31
click at [333, 268] on button "Next" at bounding box center [331, 267] width 127 height 31
click at [106, 191] on text "1416" at bounding box center [101, 194] width 23 height 17
click at [332, 161] on input "a. 1416" at bounding box center [332, 160] width 0 height 2
radio input "true"
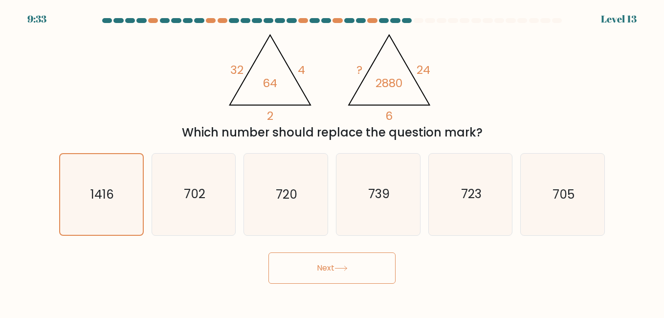
click at [348, 271] on button "Next" at bounding box center [331, 267] width 127 height 31
click at [194, 196] on text "702" at bounding box center [194, 194] width 21 height 17
click at [332, 161] on input "b. 702" at bounding box center [332, 160] width 0 height 2
radio input "true"
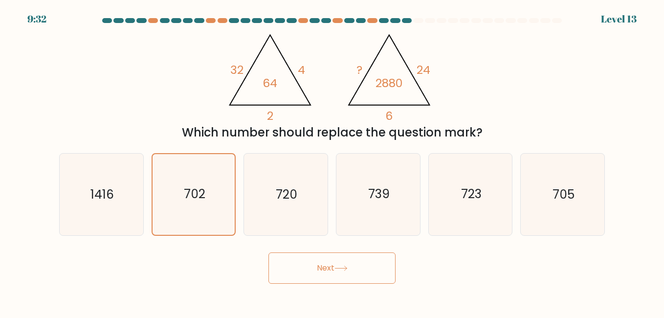
drag, startPoint x: 334, startPoint y: 267, endPoint x: 313, endPoint y: 247, distance: 28.7
click at [335, 267] on button "Next" at bounding box center [331, 267] width 127 height 31
click at [309, 217] on icon "720" at bounding box center [285, 193] width 81 height 81
click at [332, 161] on input "c. 720" at bounding box center [332, 160] width 0 height 2
radio input "true"
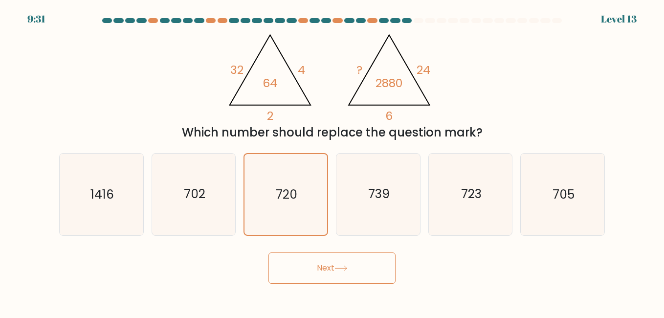
click at [341, 270] on icon at bounding box center [340, 267] width 13 height 5
click at [378, 221] on icon "739" at bounding box center [377, 193] width 81 height 81
click at [332, 161] on input "d. 739" at bounding box center [332, 160] width 0 height 2
radio input "true"
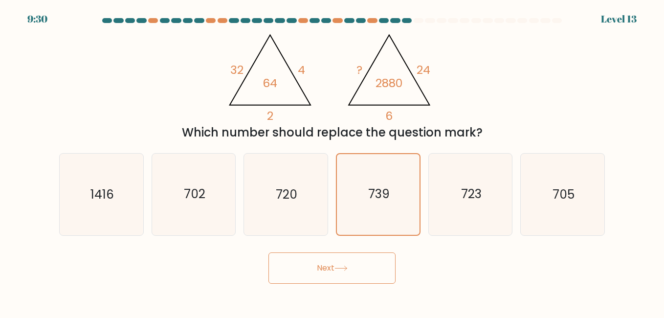
click at [340, 272] on button "Next" at bounding box center [331, 267] width 127 height 31
click at [469, 203] on icon "723" at bounding box center [469, 193] width 81 height 81
click at [332, 161] on input "e. 723" at bounding box center [332, 160] width 0 height 2
radio input "true"
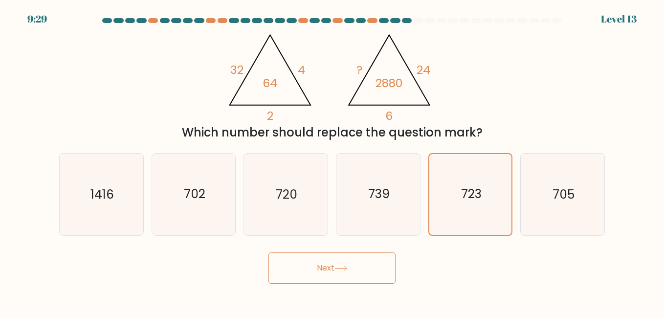
click at [325, 268] on button "Next" at bounding box center [331, 267] width 127 height 31
click at [564, 190] on text "705" at bounding box center [563, 194] width 22 height 17
click at [332, 161] on input "f. 705" at bounding box center [332, 160] width 0 height 2
radio input "true"
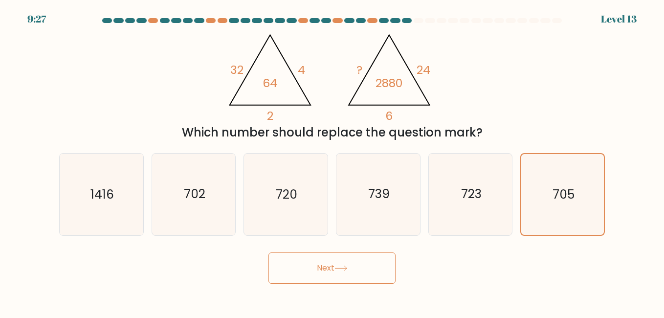
click at [329, 265] on button "Next" at bounding box center [331, 267] width 127 height 31
click at [325, 264] on button "Next" at bounding box center [331, 267] width 127 height 31
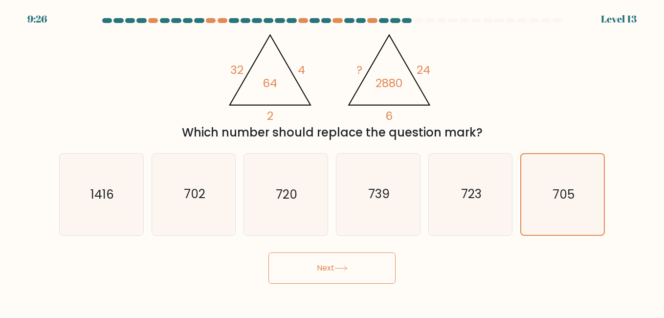
click at [325, 264] on button "Next" at bounding box center [331, 267] width 127 height 31
click at [159, 199] on icon "702" at bounding box center [193, 193] width 81 height 81
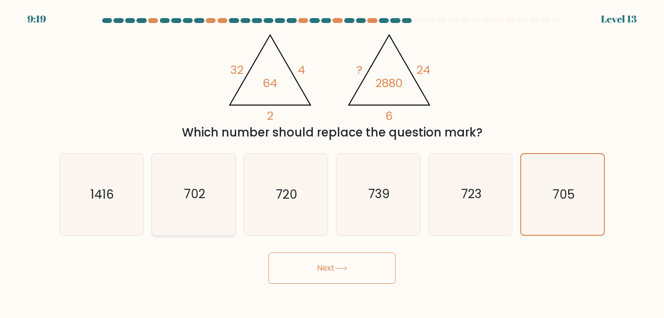
click at [332, 161] on input "b. 702" at bounding box center [332, 160] width 0 height 2
radio input "true"
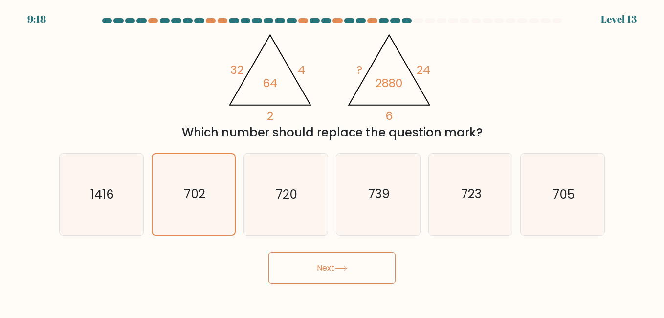
click at [332, 280] on button "Next" at bounding box center [331, 267] width 127 height 31
click at [363, 216] on icon "739" at bounding box center [377, 193] width 81 height 81
click at [332, 161] on input "d. 739" at bounding box center [332, 160] width 0 height 2
radio input "true"
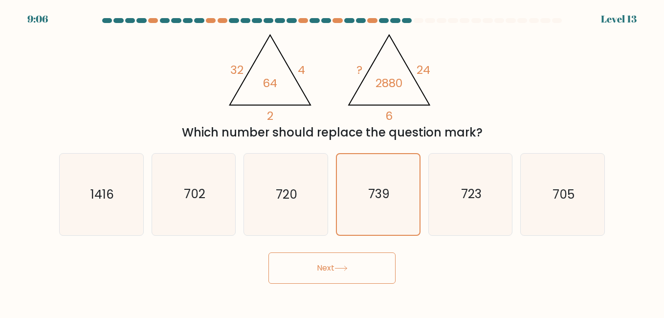
click at [340, 268] on icon at bounding box center [340, 267] width 13 height 5
click at [291, 217] on icon "720" at bounding box center [285, 193] width 81 height 81
click at [332, 161] on input "c. 720" at bounding box center [332, 160] width 0 height 2
radio input "true"
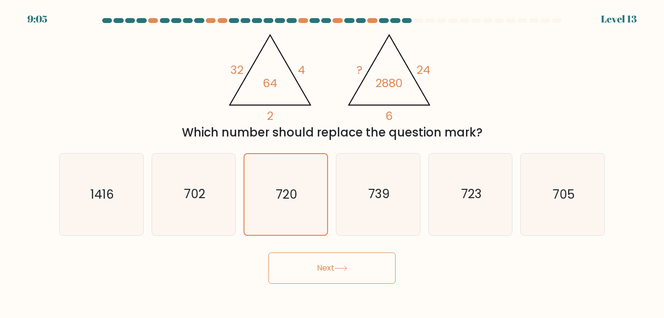
click at [320, 261] on button "Next" at bounding box center [331, 267] width 127 height 31
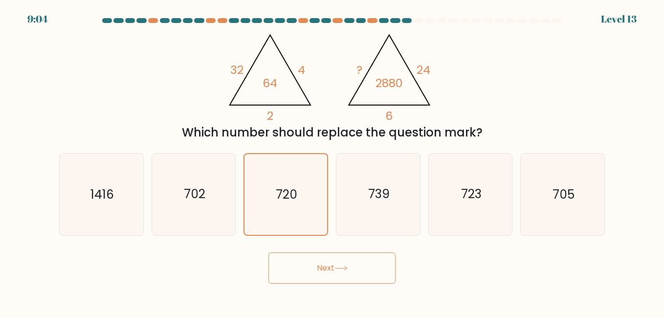
click at [320, 261] on button "Next" at bounding box center [331, 267] width 127 height 31
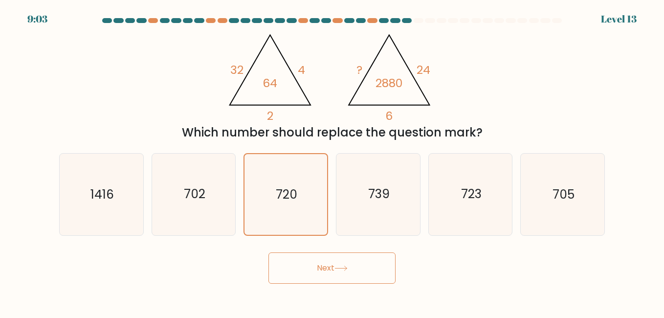
click at [320, 261] on button "Next" at bounding box center [331, 267] width 127 height 31
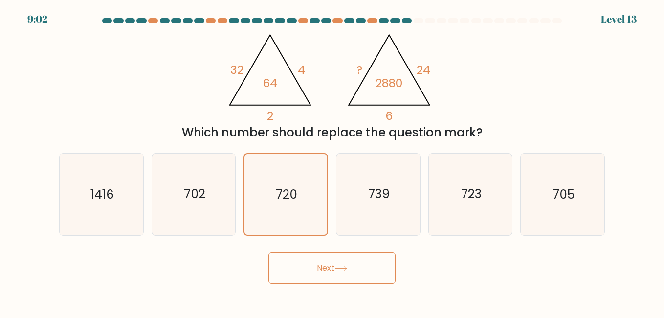
click at [320, 261] on button "Next" at bounding box center [331, 267] width 127 height 31
click at [322, 263] on button "Next" at bounding box center [331, 267] width 127 height 31
click at [325, 265] on button "Next" at bounding box center [331, 267] width 127 height 31
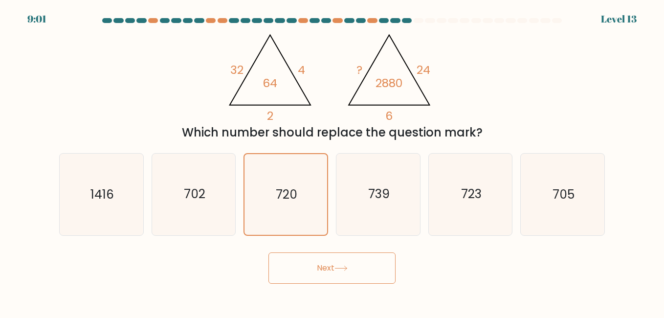
click at [324, 265] on button "Next" at bounding box center [331, 267] width 127 height 31
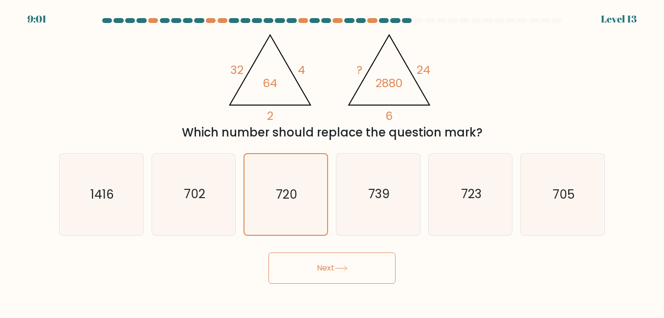
click at [324, 265] on button "Next" at bounding box center [331, 267] width 127 height 31
click at [324, 269] on button "Next" at bounding box center [331, 267] width 127 height 31
click at [369, 199] on text "739" at bounding box center [378, 194] width 21 height 17
click at [332, 161] on input "d. 739" at bounding box center [332, 160] width 0 height 2
radio input "true"
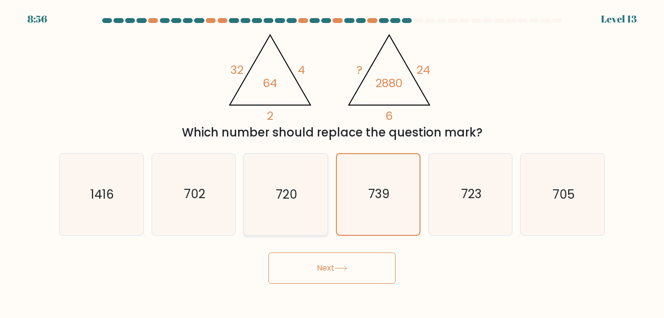
click at [312, 226] on icon "720" at bounding box center [285, 193] width 81 height 81
click at [332, 161] on input "c. 720" at bounding box center [332, 160] width 0 height 2
radio input "true"
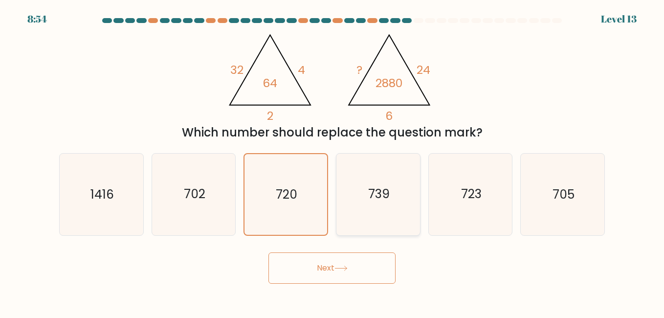
click at [343, 193] on icon "739" at bounding box center [377, 193] width 81 height 81
click at [332, 161] on input "d. 739" at bounding box center [332, 160] width 0 height 2
radio input "true"
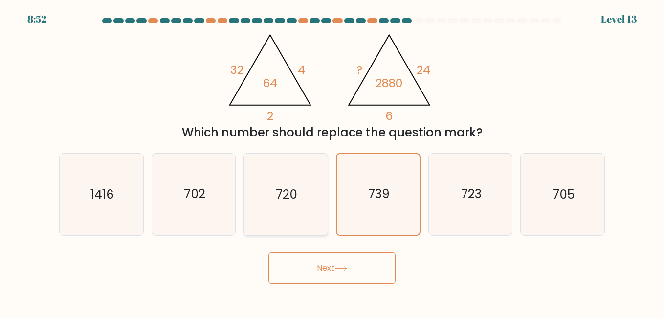
click at [283, 209] on icon "720" at bounding box center [285, 193] width 81 height 81
click at [332, 161] on input "c. 720" at bounding box center [332, 160] width 0 height 2
radio input "true"
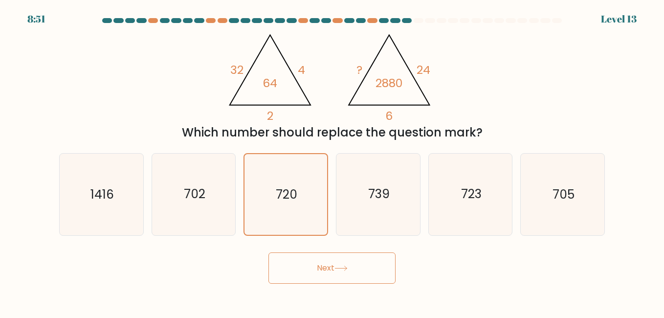
click at [320, 272] on button "Next" at bounding box center [331, 267] width 127 height 31
click at [317, 267] on button "Next" at bounding box center [331, 267] width 127 height 31
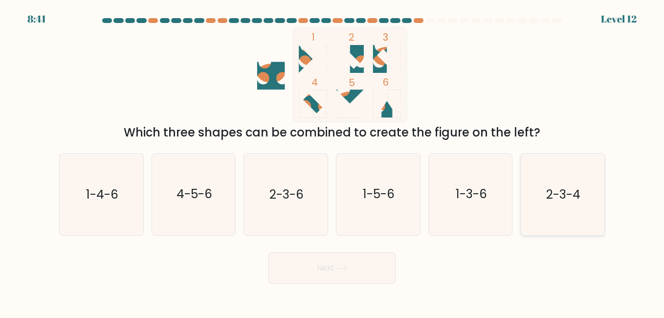
click at [585, 200] on icon "2-3-4" at bounding box center [561, 193] width 81 height 81
click at [332, 161] on input "f. 2-3-4" at bounding box center [332, 160] width 0 height 2
radio input "true"
click at [293, 271] on button "Next" at bounding box center [331, 267] width 127 height 31
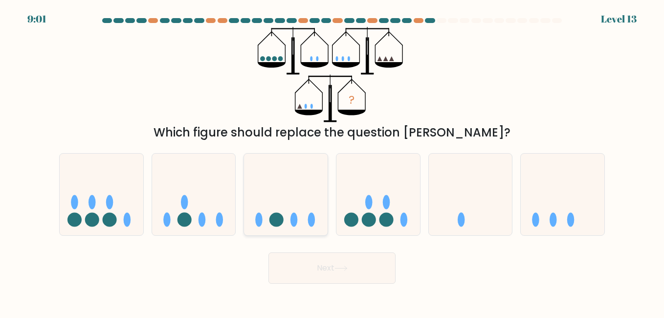
click at [281, 210] on icon at bounding box center [286, 194] width 84 height 69
click at [332, 161] on input "c." at bounding box center [332, 160] width 0 height 2
radio input "true"
click at [347, 279] on button "Next" at bounding box center [331, 267] width 127 height 31
click at [337, 262] on button "Next" at bounding box center [331, 267] width 127 height 31
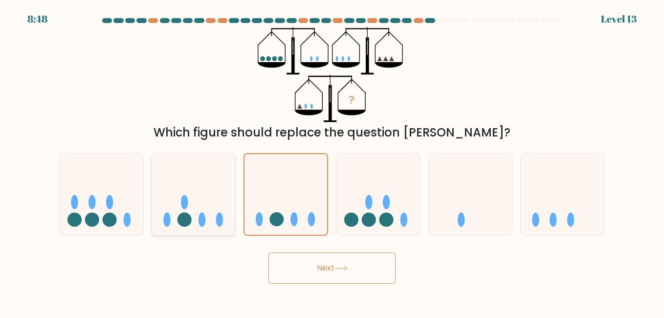
click at [222, 218] on ellipse at bounding box center [219, 219] width 7 height 14
click at [332, 161] on input "b." at bounding box center [332, 160] width 0 height 2
radio input "true"
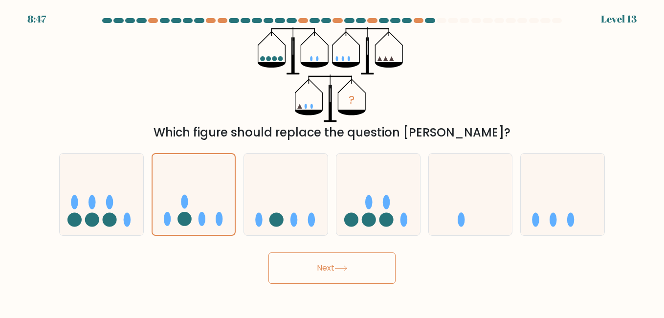
click at [301, 258] on button "Next" at bounding box center [331, 267] width 127 height 31
click at [296, 205] on icon at bounding box center [286, 194] width 84 height 69
click at [332, 161] on input "c." at bounding box center [332, 160] width 0 height 2
radio input "true"
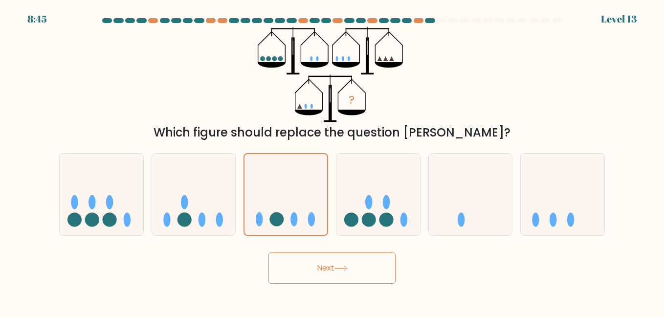
click at [330, 270] on button "Next" at bounding box center [331, 267] width 127 height 31
click at [408, 200] on icon at bounding box center [378, 194] width 84 height 69
click at [332, 161] on input "d." at bounding box center [332, 160] width 0 height 2
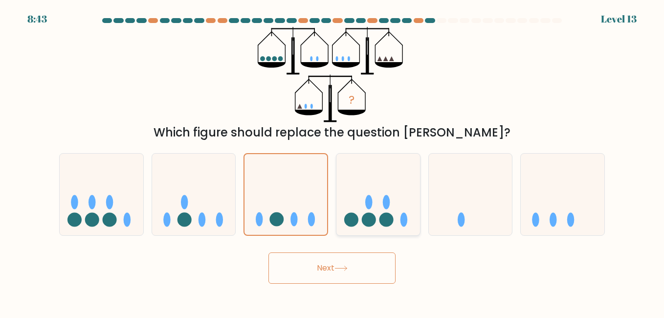
radio input "true"
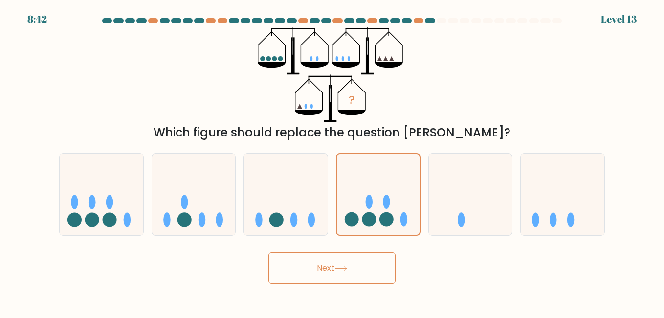
click at [317, 262] on button "Next" at bounding box center [331, 267] width 127 height 31
click at [305, 223] on icon at bounding box center [286, 194] width 84 height 69
click at [332, 161] on input "c." at bounding box center [332, 160] width 0 height 2
radio input "true"
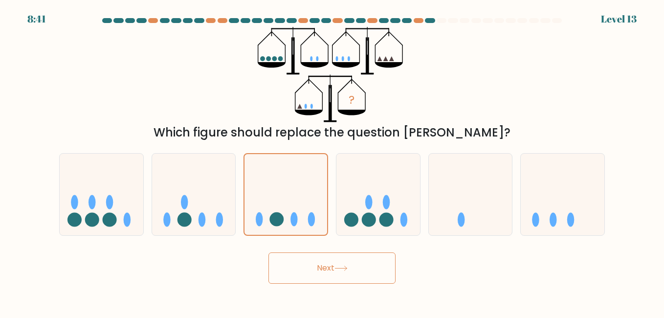
click at [311, 263] on button "Next" at bounding box center [331, 267] width 127 height 31
click at [342, 267] on icon at bounding box center [340, 267] width 13 height 5
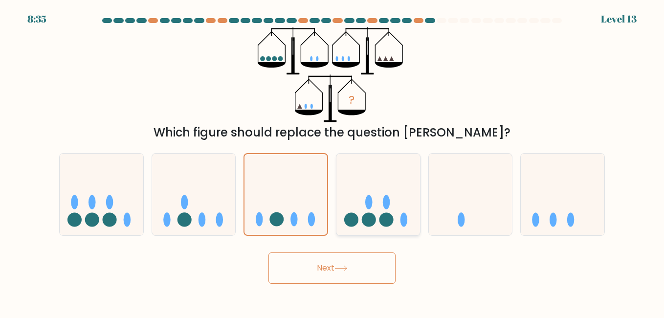
click at [368, 223] on circle at bounding box center [369, 219] width 14 height 14
click at [332, 161] on input "d." at bounding box center [332, 160] width 0 height 2
radio input "true"
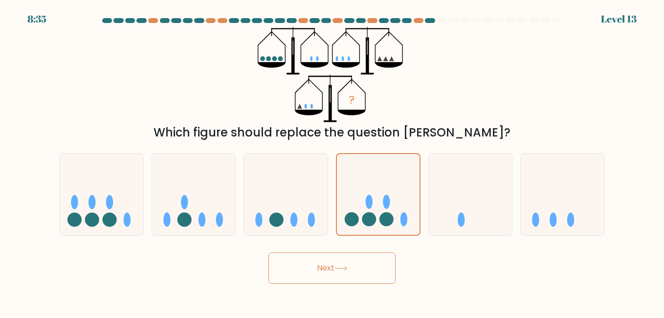
click at [341, 272] on button "Next" at bounding box center [331, 267] width 127 height 31
click at [447, 228] on icon at bounding box center [471, 194] width 84 height 69
click at [332, 161] on input "e." at bounding box center [332, 160] width 0 height 2
radio input "true"
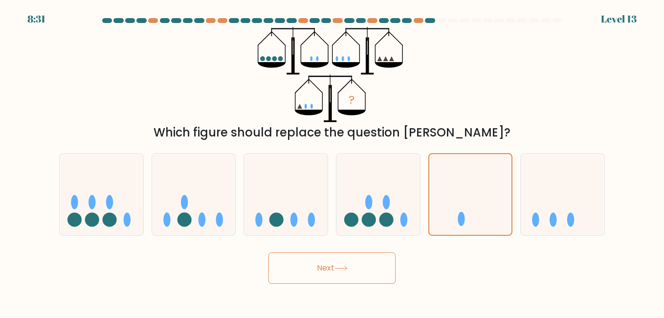
click at [237, 187] on div "b." at bounding box center [194, 194] width 92 height 82
click at [292, 185] on icon at bounding box center [286, 194] width 84 height 69
click at [332, 161] on input "c." at bounding box center [332, 160] width 0 height 2
radio input "true"
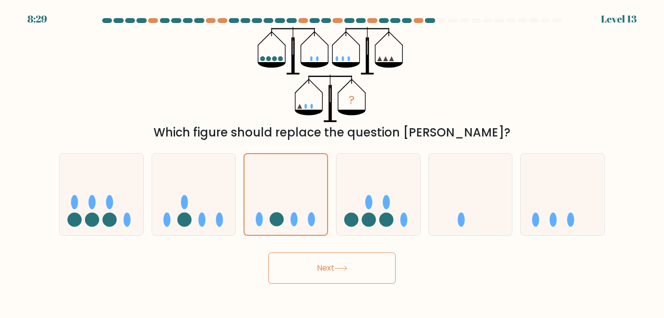
click at [308, 254] on button "Next" at bounding box center [331, 267] width 127 height 31
click at [319, 269] on button "Next" at bounding box center [331, 267] width 127 height 31
click at [224, 202] on icon at bounding box center [194, 194] width 84 height 69
click at [332, 161] on input "b." at bounding box center [332, 160] width 0 height 2
radio input "true"
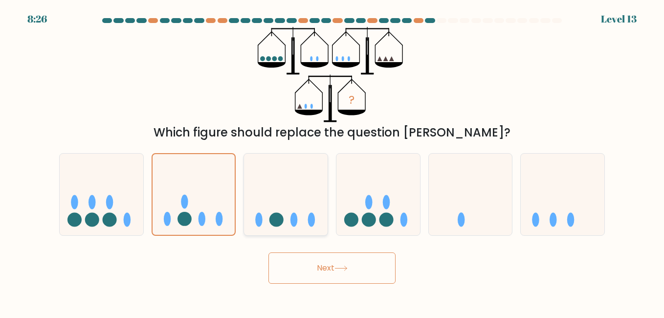
click at [275, 201] on icon at bounding box center [286, 194] width 84 height 69
click at [332, 161] on input "c." at bounding box center [332, 160] width 0 height 2
radio input "true"
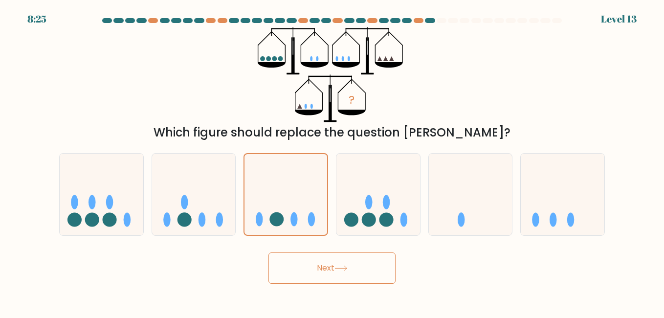
click at [314, 273] on button "Next" at bounding box center [331, 267] width 127 height 31
click at [323, 270] on button "Next" at bounding box center [331, 267] width 127 height 31
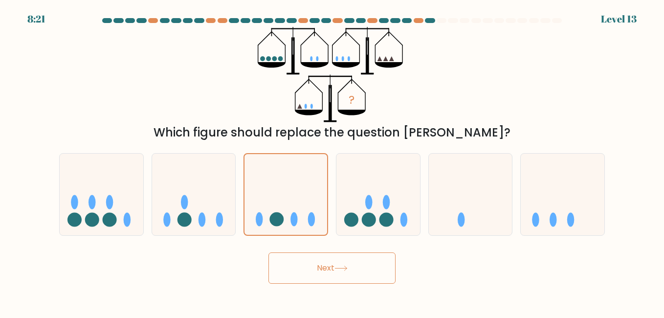
click at [268, 252] on button "Next" at bounding box center [331, 267] width 127 height 31
click at [308, 216] on icon at bounding box center [285, 194] width 83 height 68
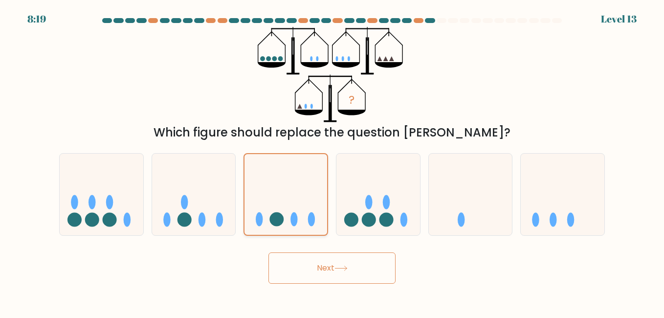
click at [332, 161] on input "c." at bounding box center [332, 160] width 0 height 2
click at [308, 216] on icon at bounding box center [285, 194] width 83 height 68
click at [332, 161] on input "c." at bounding box center [332, 160] width 0 height 2
click at [309, 216] on icon at bounding box center [285, 194] width 83 height 68
click at [332, 161] on input "c." at bounding box center [332, 160] width 0 height 2
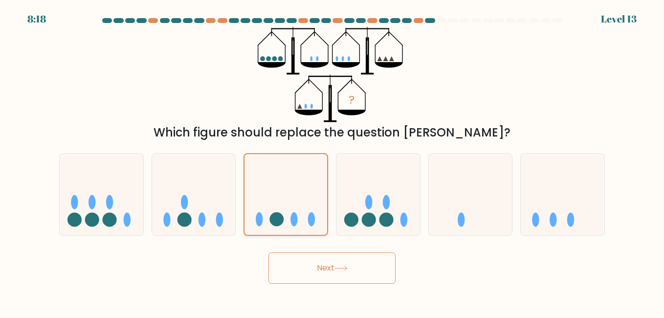
click at [309, 216] on ellipse at bounding box center [311, 219] width 7 height 14
click at [332, 161] on input "c." at bounding box center [332, 160] width 0 height 2
drag, startPoint x: 309, startPoint y: 216, endPoint x: 349, endPoint y: 254, distance: 55.3
click at [349, 254] on button "Next" at bounding box center [331, 267] width 127 height 31
click at [324, 263] on button "Next" at bounding box center [331, 267] width 127 height 31
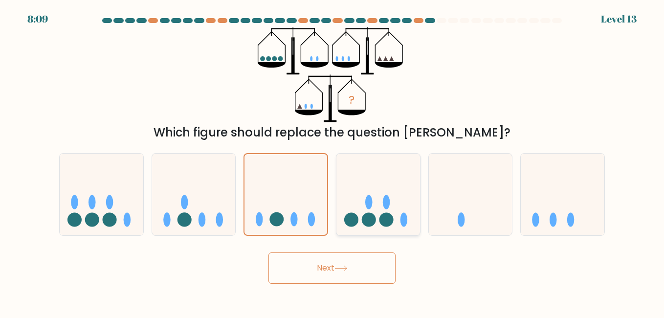
click at [358, 230] on div at bounding box center [378, 194] width 85 height 82
click at [332, 161] on input "d." at bounding box center [332, 160] width 0 height 2
radio input "true"
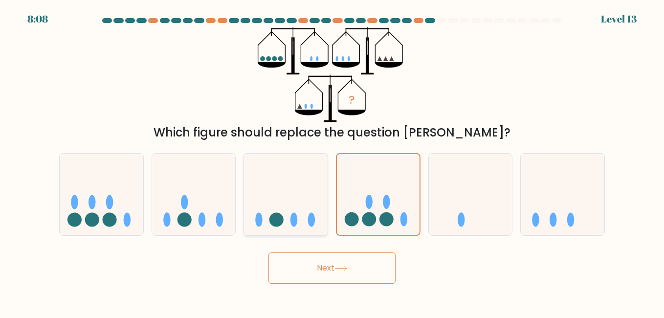
click at [301, 187] on icon at bounding box center [286, 194] width 84 height 69
click at [332, 161] on input "c." at bounding box center [332, 160] width 0 height 2
radio input "true"
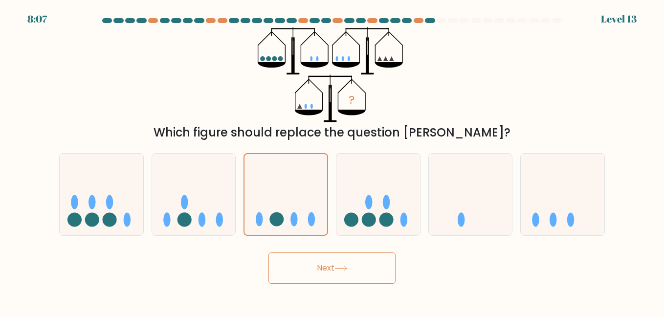
click at [332, 264] on button "Next" at bounding box center [331, 267] width 127 height 31
click at [347, 250] on div "Next" at bounding box center [331, 265] width 557 height 36
click at [344, 265] on icon at bounding box center [340, 267] width 13 height 5
click at [345, 266] on icon at bounding box center [340, 267] width 13 height 5
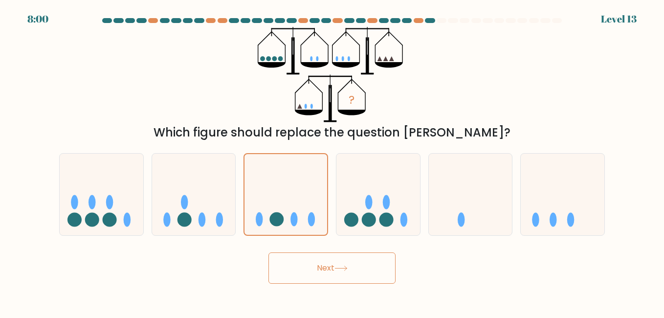
click at [347, 265] on icon at bounding box center [340, 267] width 13 height 5
click at [347, 263] on button "Next" at bounding box center [331, 267] width 127 height 31
click at [348, 263] on button "Next" at bounding box center [331, 267] width 127 height 31
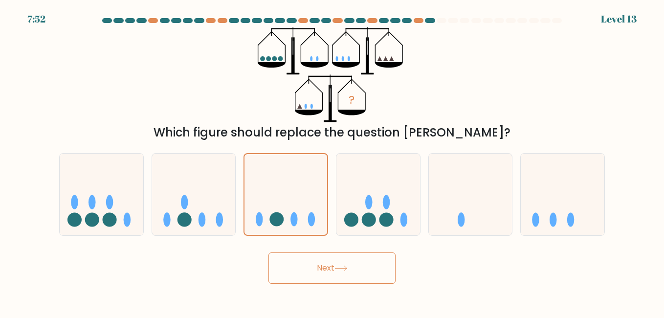
click at [348, 263] on button "Next" at bounding box center [331, 267] width 127 height 31
drag, startPoint x: 417, startPoint y: 210, endPoint x: 403, endPoint y: 218, distance: 17.1
click at [418, 210] on icon at bounding box center [378, 194] width 84 height 69
click at [332, 161] on input "d." at bounding box center [332, 160] width 0 height 2
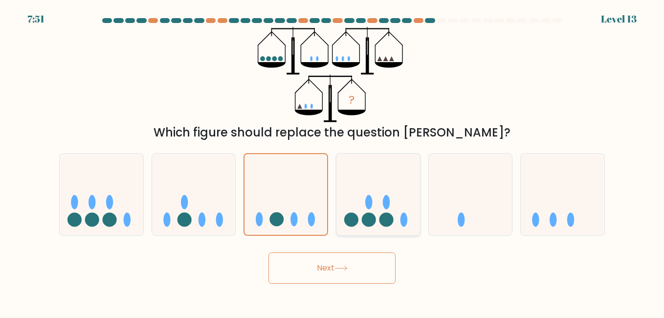
radio input "true"
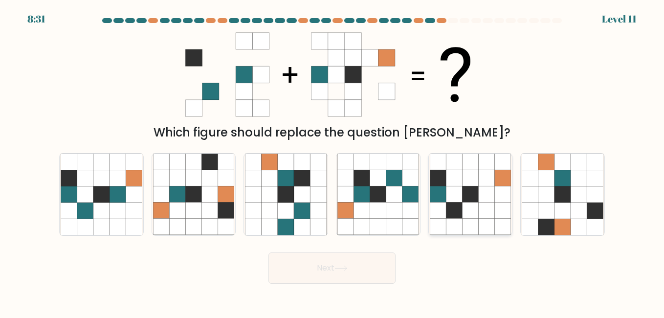
click at [480, 190] on icon at bounding box center [486, 194] width 16 height 16
click at [332, 161] on input "e." at bounding box center [332, 160] width 0 height 2
radio input "true"
click at [329, 269] on button "Next" at bounding box center [331, 267] width 127 height 31
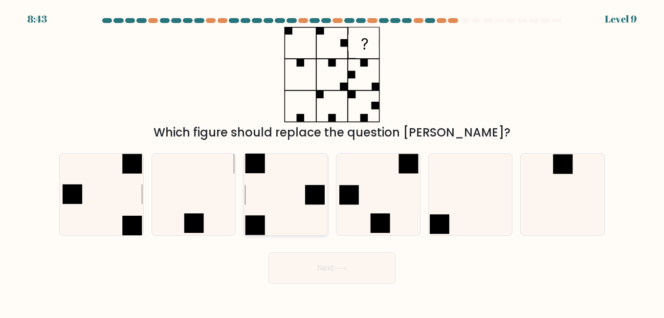
click at [293, 185] on icon at bounding box center [285, 193] width 81 height 81
click at [332, 161] on input "c." at bounding box center [332, 160] width 0 height 2
radio input "true"
click at [347, 274] on button "Next" at bounding box center [331, 267] width 127 height 31
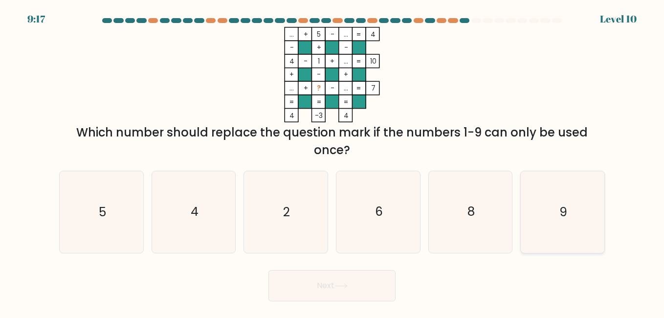
click at [579, 219] on icon "9" at bounding box center [561, 211] width 81 height 81
click at [332, 161] on input "f. 9" at bounding box center [332, 160] width 0 height 2
radio input "true"
click at [366, 282] on button "Next" at bounding box center [331, 285] width 127 height 31
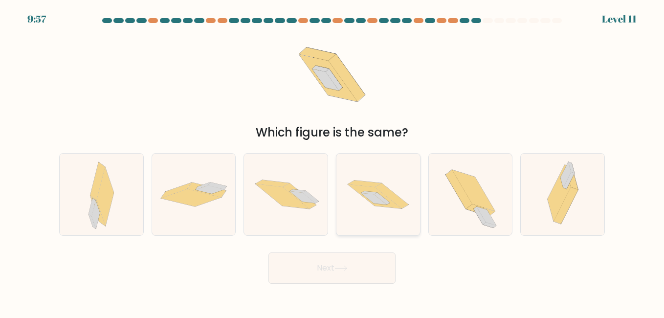
click at [386, 200] on icon at bounding box center [382, 198] width 16 height 12
click at [332, 161] on input "d." at bounding box center [332, 160] width 0 height 2
radio input "true"
click at [359, 246] on form at bounding box center [332, 150] width 664 height 265
click at [340, 263] on button "Next" at bounding box center [331, 267] width 127 height 31
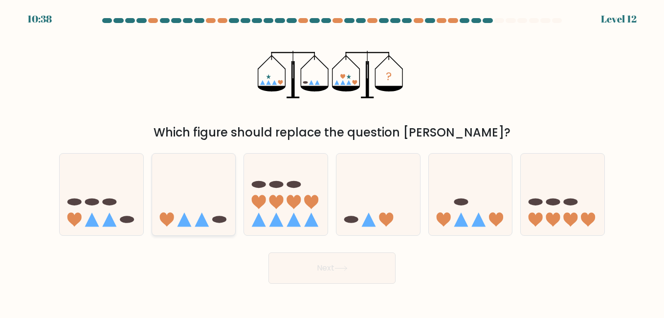
click at [208, 205] on icon at bounding box center [194, 194] width 84 height 69
click at [332, 161] on input "b." at bounding box center [332, 160] width 0 height 2
radio input "true"
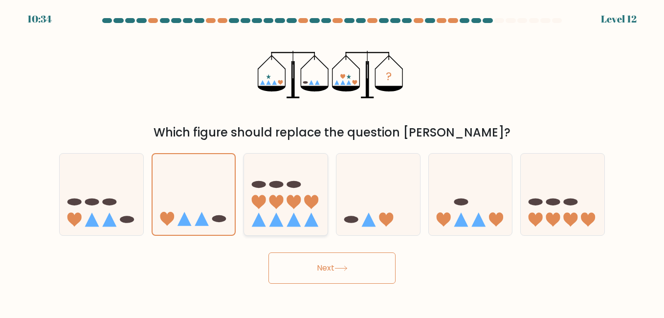
click at [302, 203] on icon at bounding box center [286, 194] width 84 height 69
click at [332, 161] on input "c." at bounding box center [332, 160] width 0 height 2
radio input "true"
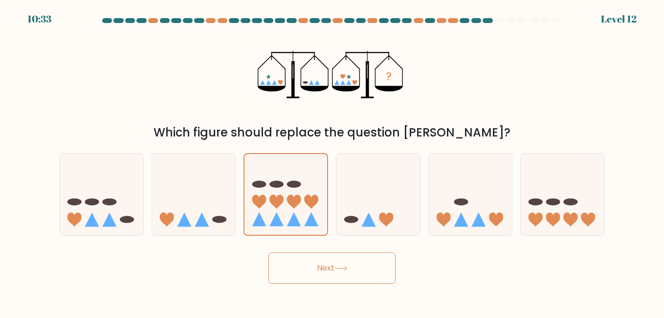
click at [332, 244] on form at bounding box center [332, 150] width 664 height 265
click at [330, 268] on button "Next" at bounding box center [331, 267] width 127 height 31
click at [219, 208] on icon at bounding box center [194, 194] width 84 height 69
click at [332, 161] on input "b." at bounding box center [332, 160] width 0 height 2
radio input "true"
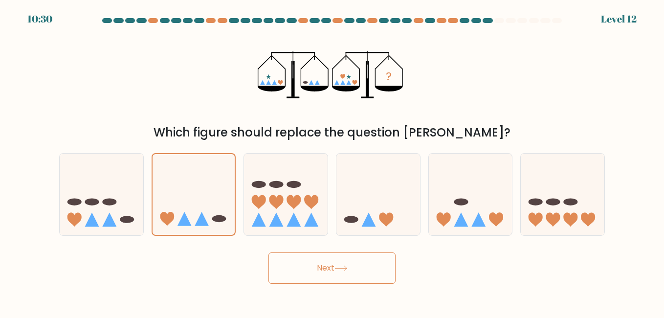
click at [322, 269] on button "Next" at bounding box center [331, 267] width 127 height 31
click at [378, 215] on icon at bounding box center [378, 194] width 84 height 69
click at [332, 161] on input "d." at bounding box center [332, 160] width 0 height 2
radio input "true"
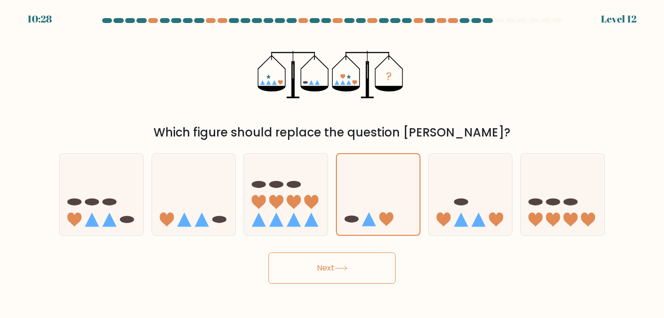
drag, startPoint x: 353, startPoint y: 270, endPoint x: 346, endPoint y: 266, distance: 8.1
click at [354, 270] on button "Next" at bounding box center [331, 267] width 127 height 31
click at [282, 207] on icon at bounding box center [286, 194] width 84 height 69
click at [332, 161] on input "c." at bounding box center [332, 160] width 0 height 2
radio input "true"
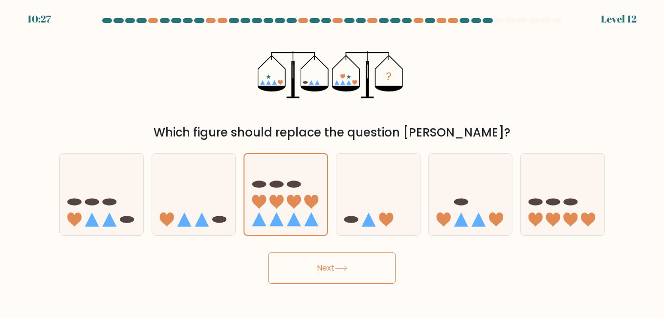
click at [312, 256] on button "Next" at bounding box center [331, 267] width 127 height 31
click at [319, 266] on button "Next" at bounding box center [331, 267] width 127 height 31
click at [320, 265] on button "Next" at bounding box center [331, 267] width 127 height 31
click at [337, 262] on button "Next" at bounding box center [331, 267] width 127 height 31
click at [337, 263] on button "Next" at bounding box center [331, 267] width 127 height 31
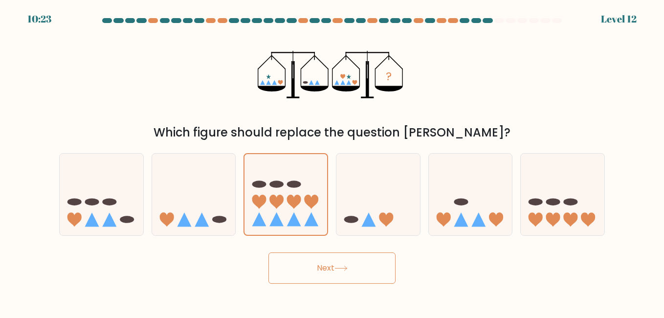
click at [337, 271] on button "Next" at bounding box center [331, 267] width 127 height 31
click at [346, 265] on icon at bounding box center [340, 267] width 13 height 5
click at [325, 263] on button "Next" at bounding box center [331, 267] width 127 height 31
click at [331, 263] on button "Next" at bounding box center [331, 267] width 127 height 31
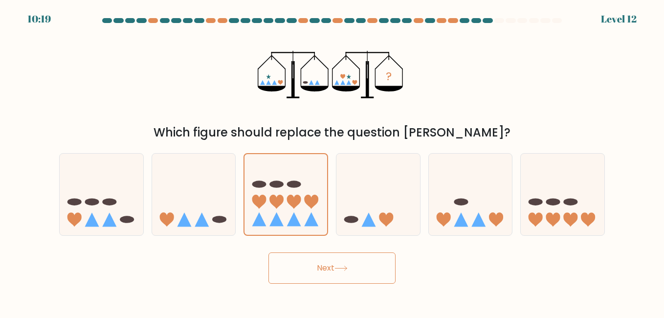
click at [331, 263] on button "Next" at bounding box center [331, 267] width 127 height 31
click at [221, 21] on div at bounding box center [222, 20] width 10 height 5
click at [312, 234] on div at bounding box center [285, 194] width 85 height 82
click at [332, 161] on input "c." at bounding box center [332, 160] width 0 height 2
click at [328, 258] on button "Next" at bounding box center [331, 267] width 127 height 31
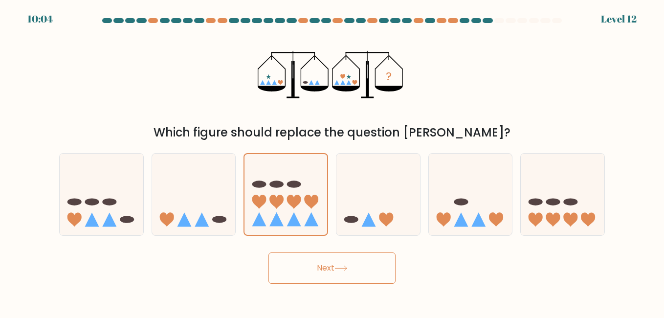
click at [344, 273] on button "Next" at bounding box center [331, 267] width 127 height 31
click at [370, 209] on icon at bounding box center [378, 194] width 84 height 69
click at [332, 161] on input "d." at bounding box center [332, 160] width 0 height 2
radio input "true"
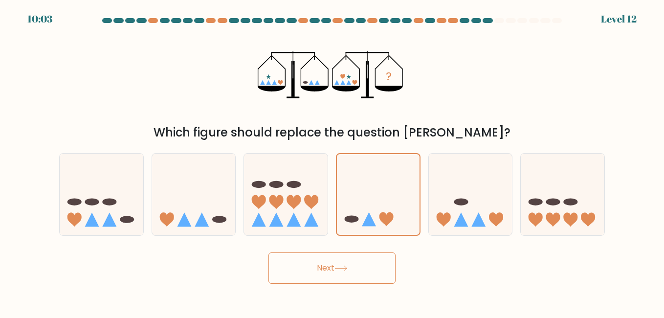
click at [236, 187] on div "b." at bounding box center [194, 194] width 92 height 82
click at [265, 193] on icon at bounding box center [286, 194] width 84 height 69
click at [332, 161] on input "c." at bounding box center [332, 160] width 0 height 2
radio input "true"
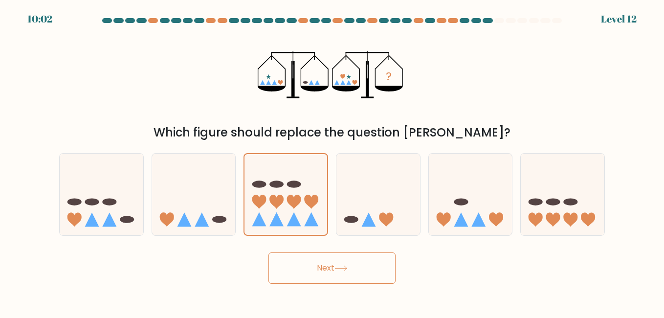
click at [323, 261] on button "Next" at bounding box center [331, 267] width 127 height 31
drag, startPoint x: 333, startPoint y: 258, endPoint x: 340, endPoint y: 256, distance: 7.6
click at [340, 257] on button "Next" at bounding box center [331, 267] width 127 height 31
click at [351, 268] on button "Next" at bounding box center [331, 267] width 127 height 31
click at [335, 275] on button "Next" at bounding box center [331, 267] width 127 height 31
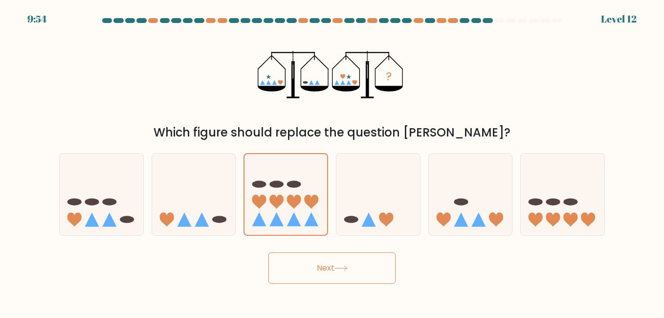
click at [335, 275] on button "Next" at bounding box center [331, 267] width 127 height 31
click at [351, 263] on button "Next" at bounding box center [331, 267] width 127 height 31
click at [341, 258] on button "Next" at bounding box center [331, 267] width 127 height 31
click at [336, 259] on button "Next" at bounding box center [331, 267] width 127 height 31
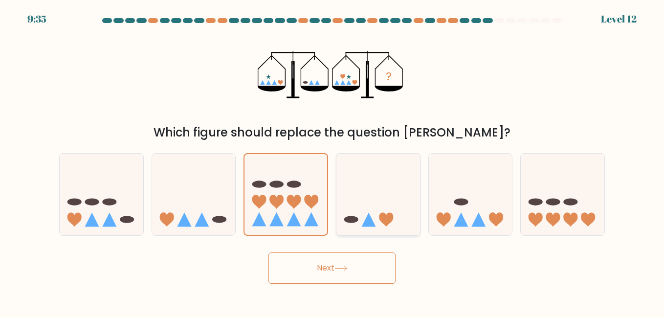
click at [345, 206] on icon at bounding box center [378, 194] width 84 height 69
click at [332, 161] on input "d." at bounding box center [332, 160] width 0 height 2
radio input "true"
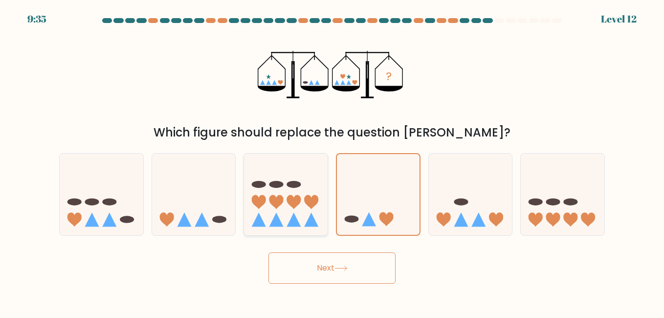
click at [313, 205] on icon at bounding box center [311, 202] width 14 height 14
click at [332, 161] on input "c." at bounding box center [332, 160] width 0 height 2
radio input "true"
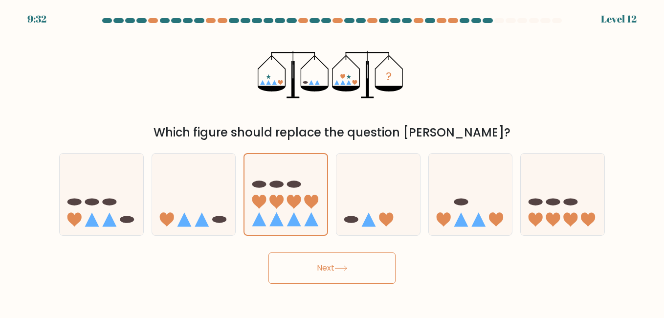
click at [347, 268] on icon at bounding box center [340, 267] width 13 height 5
click at [326, 269] on button "Next" at bounding box center [331, 267] width 127 height 31
click at [327, 267] on button "Next" at bounding box center [331, 267] width 127 height 31
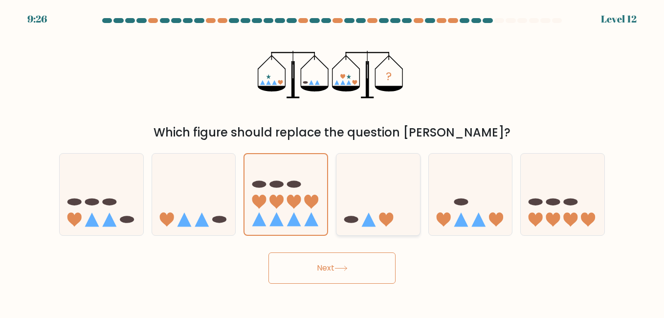
click at [359, 226] on icon at bounding box center [378, 194] width 84 height 69
click at [332, 161] on input "d." at bounding box center [332, 160] width 0 height 2
radio input "true"
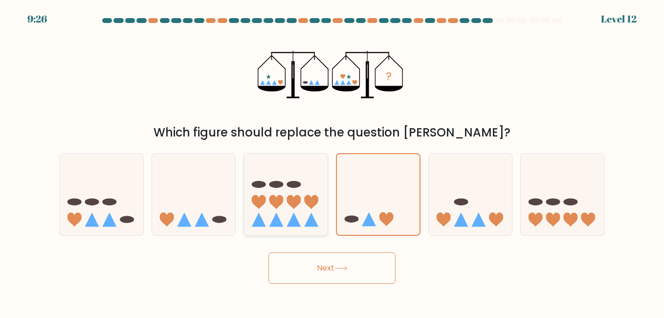
click at [275, 194] on icon at bounding box center [286, 194] width 84 height 69
click at [332, 161] on input "c." at bounding box center [332, 160] width 0 height 2
radio input "true"
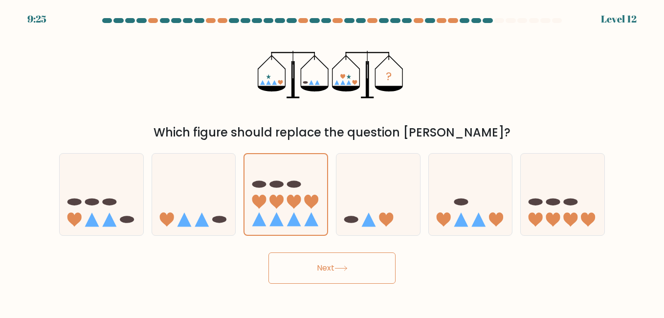
click at [338, 257] on button "Next" at bounding box center [331, 267] width 127 height 31
click at [236, 202] on div at bounding box center [193, 194] width 85 height 82
click at [332, 161] on input "b." at bounding box center [332, 160] width 0 height 2
radio input "true"
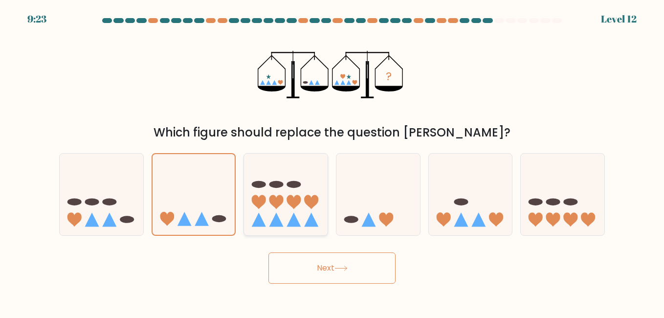
click at [279, 207] on icon at bounding box center [286, 194] width 84 height 69
click at [332, 161] on input "c." at bounding box center [332, 160] width 0 height 2
radio input "true"
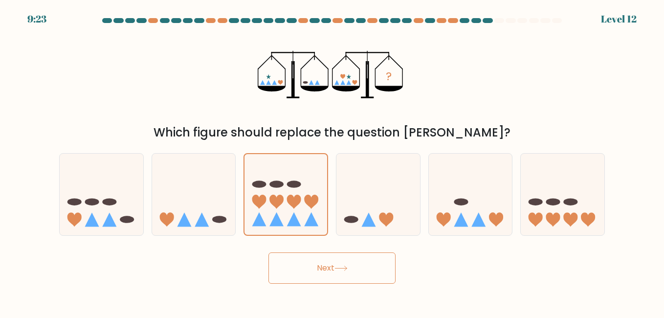
click at [333, 263] on button "Next" at bounding box center [331, 267] width 127 height 31
drag, startPoint x: 360, startPoint y: 215, endPoint x: 346, endPoint y: 212, distance: 14.0
click at [362, 215] on icon at bounding box center [378, 194] width 84 height 69
click at [332, 161] on input "d." at bounding box center [332, 160] width 0 height 2
radio input "true"
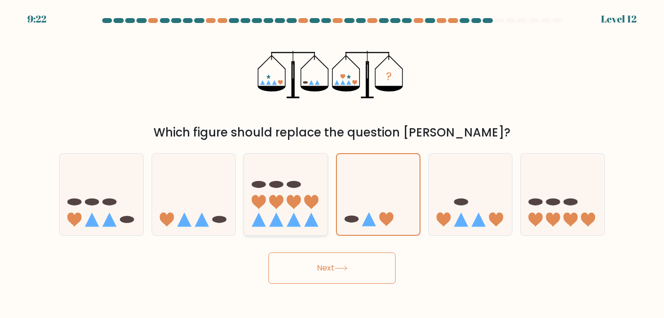
click at [282, 193] on icon at bounding box center [286, 194] width 84 height 69
click at [332, 161] on input "c." at bounding box center [332, 160] width 0 height 2
radio input "true"
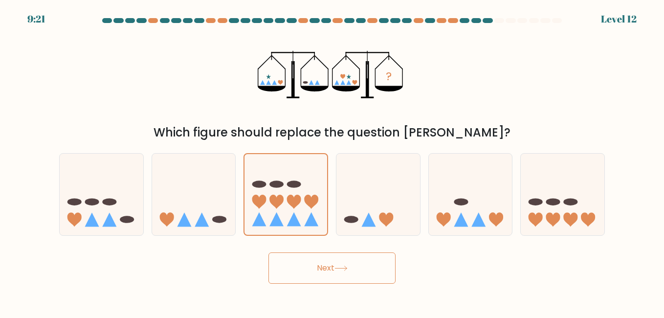
click at [327, 272] on button "Next" at bounding box center [331, 267] width 127 height 31
drag, startPoint x: 362, startPoint y: 224, endPoint x: 329, endPoint y: 209, distance: 36.3
click at [363, 224] on icon at bounding box center [378, 194] width 84 height 69
click at [332, 161] on input "d." at bounding box center [332, 160] width 0 height 2
radio input "true"
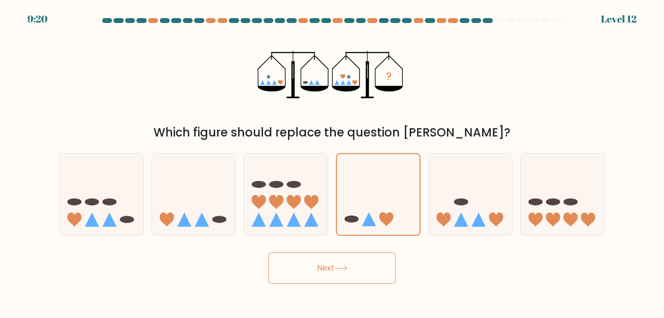
click at [329, 209] on div "c." at bounding box center [285, 194] width 92 height 82
click at [309, 222] on icon at bounding box center [311, 219] width 14 height 14
click at [332, 161] on input "c." at bounding box center [332, 160] width 0 height 2
radio input "true"
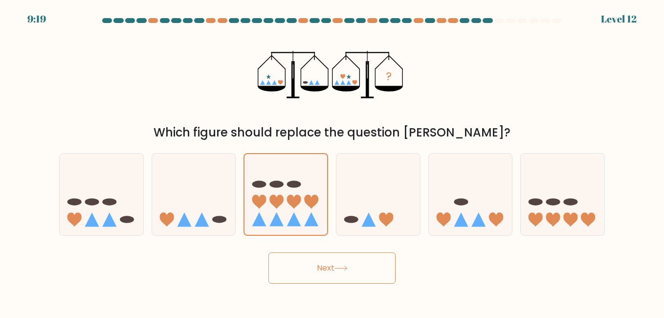
click at [342, 266] on icon at bounding box center [340, 267] width 13 height 5
click at [367, 214] on icon at bounding box center [378, 194] width 84 height 69
click at [332, 161] on input "d." at bounding box center [332, 160] width 0 height 2
radio input "true"
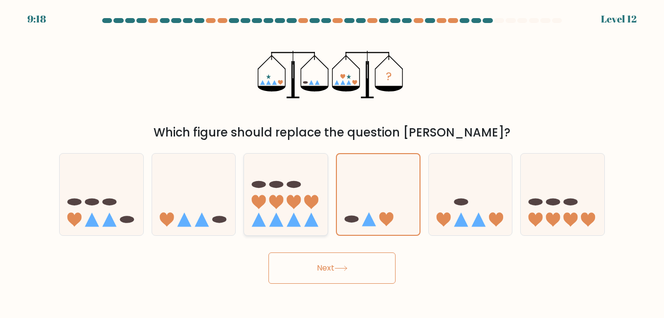
click at [321, 198] on icon at bounding box center [286, 194] width 84 height 69
click at [332, 161] on input "c." at bounding box center [332, 160] width 0 height 2
radio input "true"
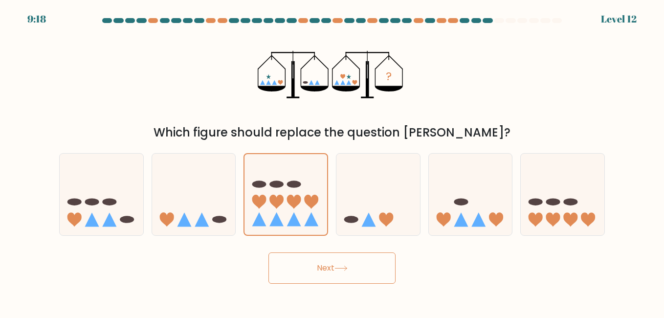
click at [343, 266] on icon at bounding box center [340, 267] width 13 height 5
click at [387, 212] on icon at bounding box center [378, 194] width 84 height 69
click at [332, 161] on input "d." at bounding box center [332, 160] width 0 height 2
radio input "true"
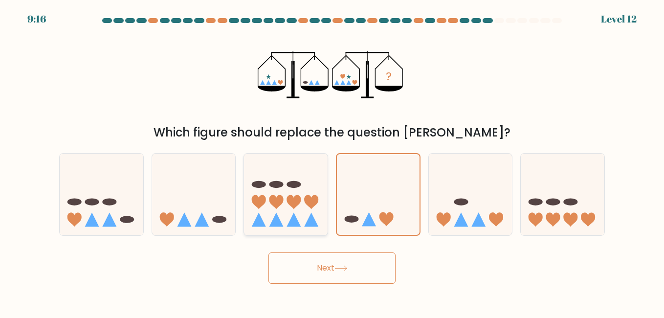
click at [302, 199] on icon at bounding box center [286, 194] width 84 height 69
click at [332, 161] on input "c." at bounding box center [332, 160] width 0 height 2
radio input "true"
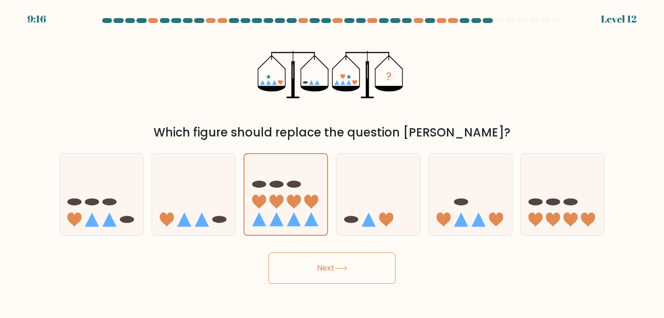
click at [343, 261] on button "Next" at bounding box center [331, 267] width 127 height 31
click at [460, 201] on ellipse at bounding box center [460, 201] width 14 height 7
click at [332, 161] on input "e." at bounding box center [332, 160] width 0 height 2
radio input "true"
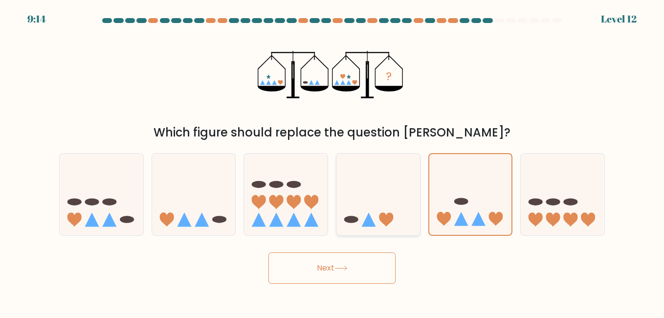
click at [336, 196] on icon at bounding box center [378, 194] width 84 height 69
click at [332, 161] on input "d." at bounding box center [332, 160] width 0 height 2
radio input "true"
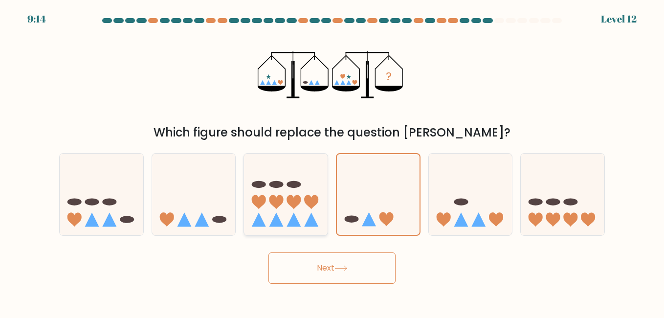
click at [303, 198] on icon at bounding box center [286, 194] width 84 height 69
click at [332, 161] on input "c." at bounding box center [332, 160] width 0 height 2
radio input "true"
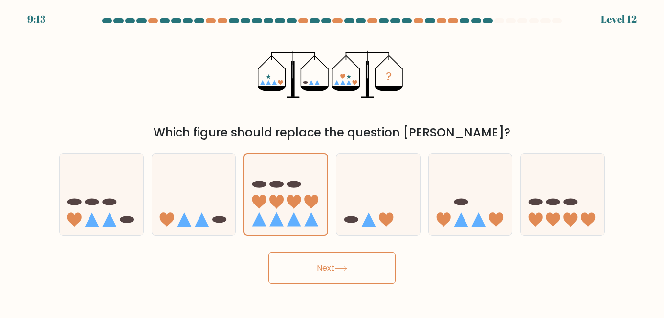
click at [347, 265] on icon at bounding box center [340, 267] width 13 height 5
click at [355, 229] on div at bounding box center [378, 194] width 85 height 82
click at [332, 161] on input "d." at bounding box center [332, 160] width 0 height 2
radio input "true"
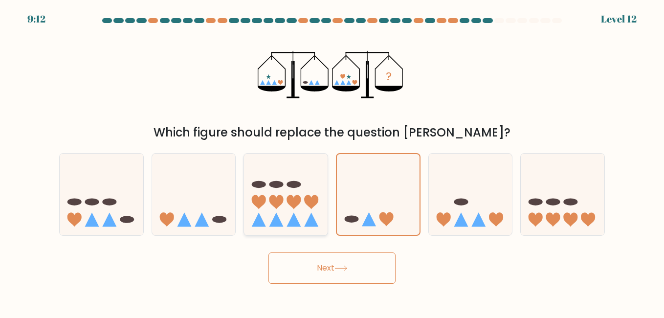
click at [297, 214] on icon at bounding box center [286, 194] width 84 height 69
click at [332, 161] on input "c." at bounding box center [332, 160] width 0 height 2
radio input "true"
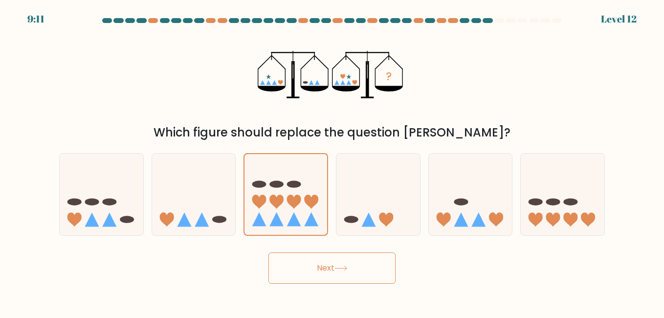
click at [341, 269] on icon at bounding box center [340, 267] width 13 height 5
click at [185, 198] on icon at bounding box center [194, 194] width 84 height 69
click at [332, 161] on input "b." at bounding box center [332, 160] width 0 height 2
radio input "true"
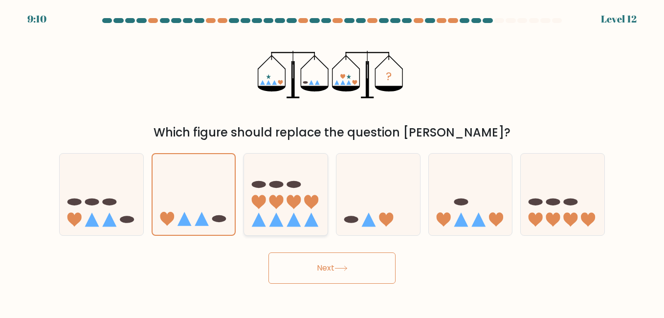
click at [262, 193] on icon at bounding box center [286, 194] width 84 height 69
click at [332, 161] on input "c." at bounding box center [332, 160] width 0 height 2
radio input "true"
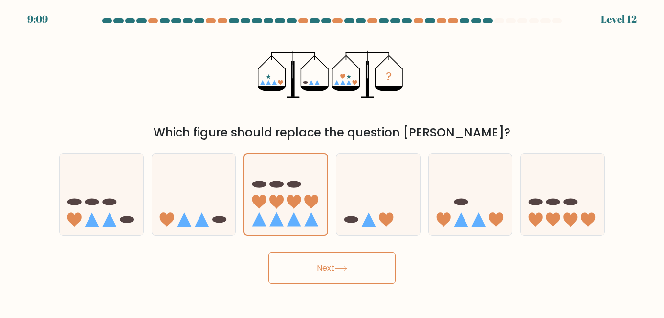
click at [328, 257] on button "Next" at bounding box center [331, 267] width 127 height 31
click at [329, 262] on button "Next" at bounding box center [331, 267] width 127 height 31
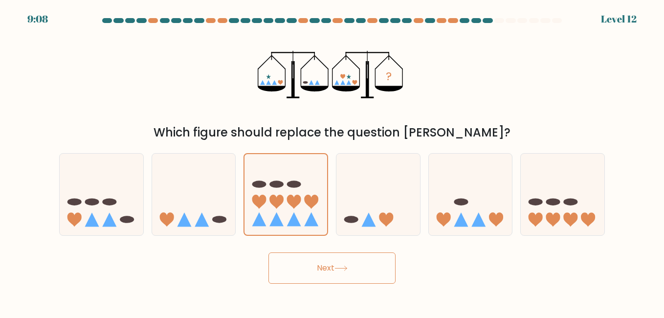
click at [329, 262] on button "Next" at bounding box center [331, 267] width 127 height 31
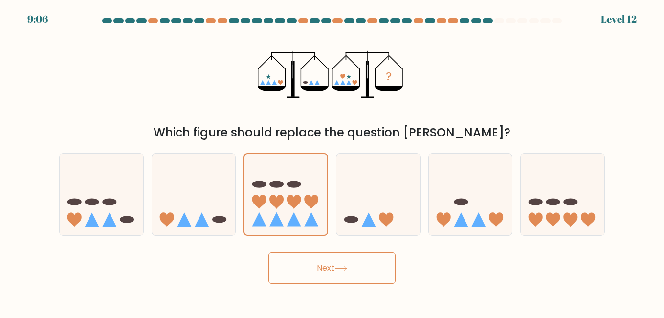
click at [329, 262] on button "Next" at bounding box center [331, 267] width 127 height 31
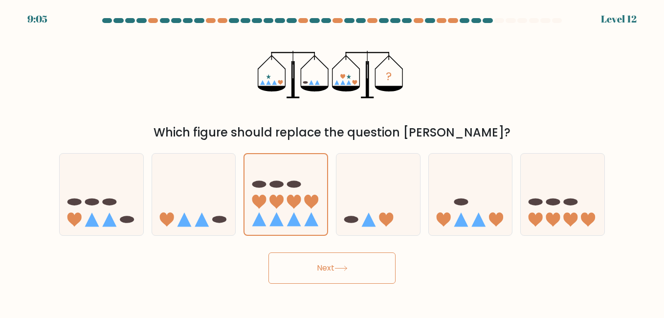
click at [329, 262] on button "Next" at bounding box center [331, 267] width 127 height 31
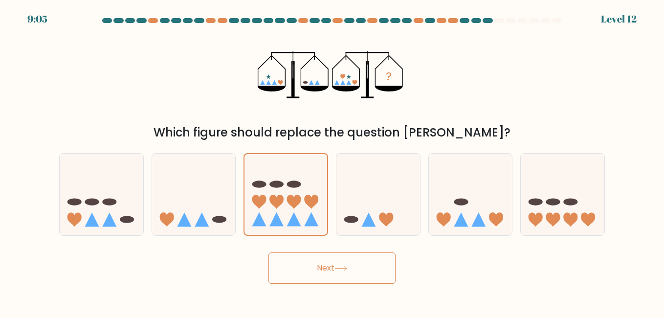
click at [329, 262] on button "Next" at bounding box center [331, 267] width 127 height 31
click at [341, 267] on icon at bounding box center [340, 267] width 13 height 5
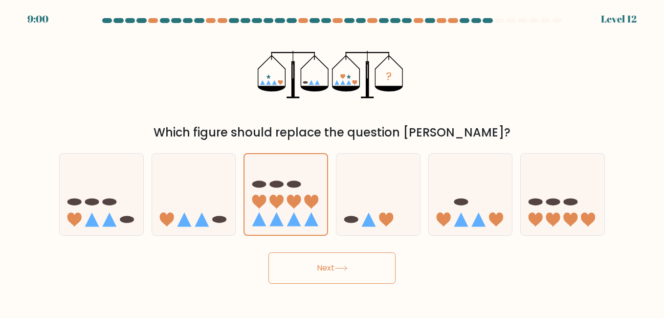
click at [341, 267] on icon at bounding box center [340, 267] width 13 height 5
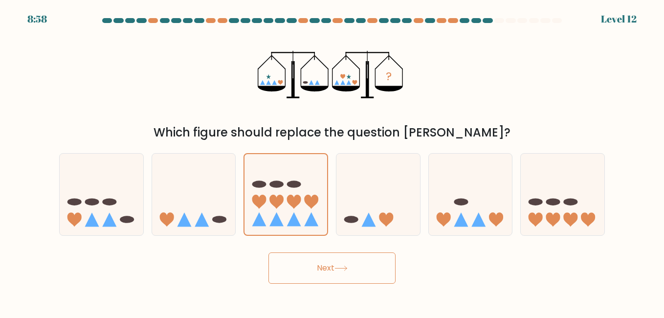
drag, startPoint x: 341, startPoint y: 267, endPoint x: 340, endPoint y: 261, distance: 5.5
click at [341, 266] on icon at bounding box center [340, 267] width 13 height 5
click at [341, 258] on button "Next" at bounding box center [331, 267] width 127 height 31
click at [341, 257] on button "Next" at bounding box center [331, 267] width 127 height 31
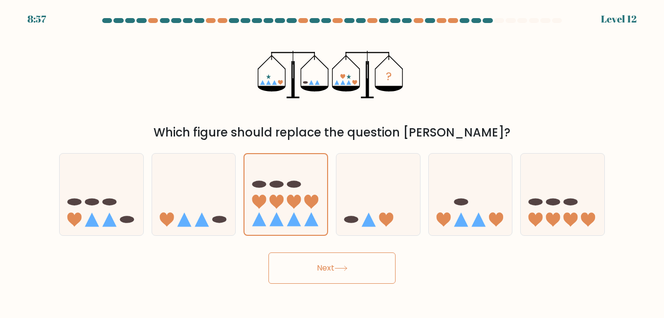
click at [341, 256] on button "Next" at bounding box center [331, 267] width 127 height 31
click at [341, 255] on button "Next" at bounding box center [331, 267] width 127 height 31
click at [341, 254] on button "Next" at bounding box center [331, 267] width 127 height 31
click at [341, 253] on button "Next" at bounding box center [331, 267] width 127 height 31
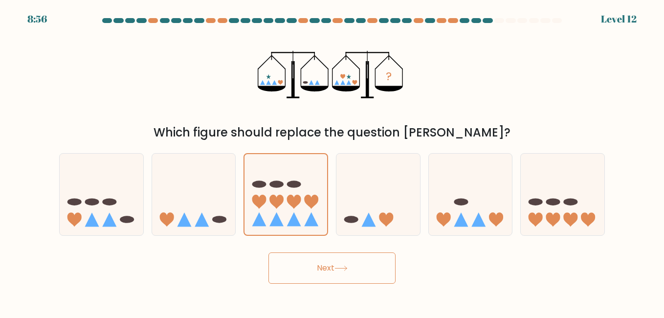
click at [341, 253] on button "Next" at bounding box center [331, 267] width 127 height 31
click at [341, 252] on button "Next" at bounding box center [331, 267] width 127 height 31
click at [341, 276] on button "Next" at bounding box center [331, 267] width 127 height 31
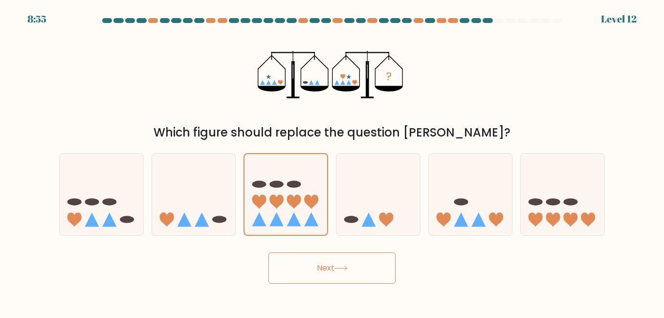
click at [341, 275] on button "Next" at bounding box center [331, 267] width 127 height 31
click at [341, 274] on button "Next" at bounding box center [331, 267] width 127 height 31
click at [341, 273] on button "Next" at bounding box center [331, 267] width 127 height 31
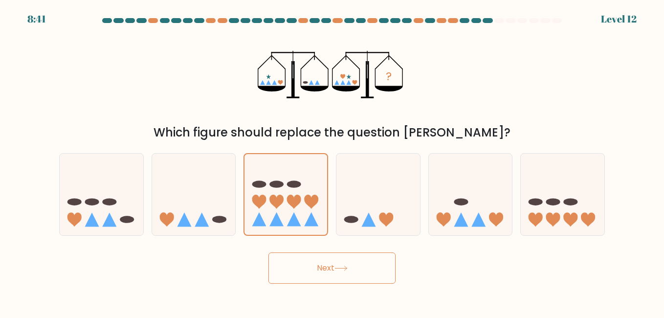
click at [342, 272] on button "Next" at bounding box center [331, 267] width 127 height 31
click at [337, 268] on icon at bounding box center [340, 267] width 13 height 5
drag, startPoint x: 344, startPoint y: 271, endPoint x: 356, endPoint y: 277, distance: 13.5
click at [356, 277] on button "Next" at bounding box center [331, 267] width 127 height 31
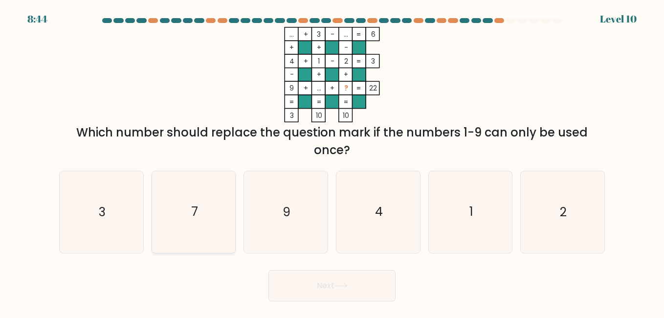
click at [184, 213] on icon "7" at bounding box center [193, 211] width 81 height 81
click at [332, 161] on input "b. 7" at bounding box center [332, 160] width 0 height 2
radio input "true"
click at [333, 291] on button "Next" at bounding box center [331, 285] width 127 height 31
click at [347, 282] on button "Next" at bounding box center [331, 285] width 127 height 31
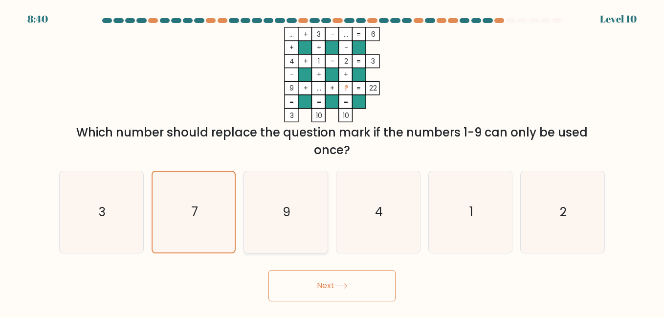
click at [316, 220] on icon "9" at bounding box center [285, 211] width 81 height 81
click at [332, 161] on input "c. 9" at bounding box center [332, 160] width 0 height 2
radio input "true"
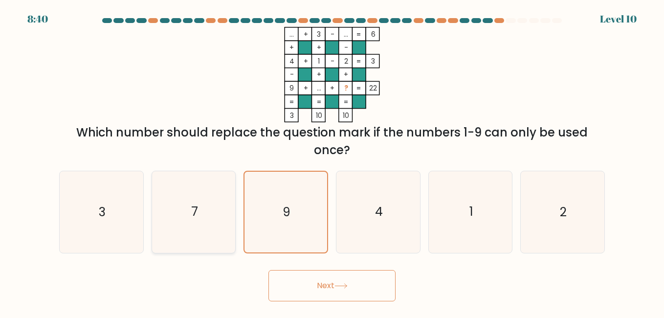
click at [207, 217] on icon "7" at bounding box center [193, 211] width 81 height 81
click at [332, 161] on input "b. 7" at bounding box center [332, 160] width 0 height 2
radio input "true"
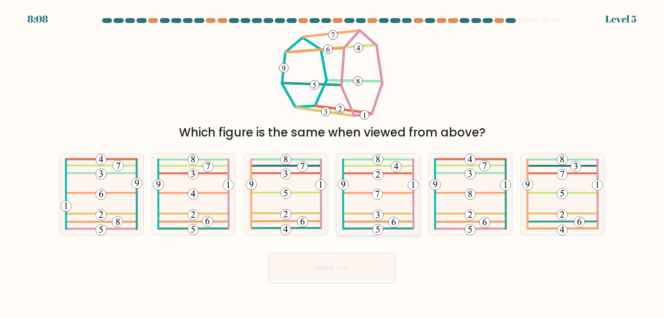
click at [405, 199] on icon at bounding box center [378, 193] width 81 height 81
click at [332, 161] on input "d." at bounding box center [332, 160] width 0 height 2
radio input "true"
click at [345, 265] on icon at bounding box center [340, 267] width 13 height 5
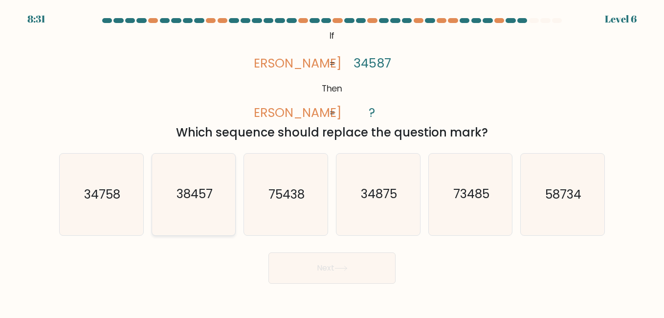
click at [215, 186] on icon "38457" at bounding box center [193, 193] width 81 height 81
click at [332, 161] on input "b. 38457" at bounding box center [332, 160] width 0 height 2
radio input "true"
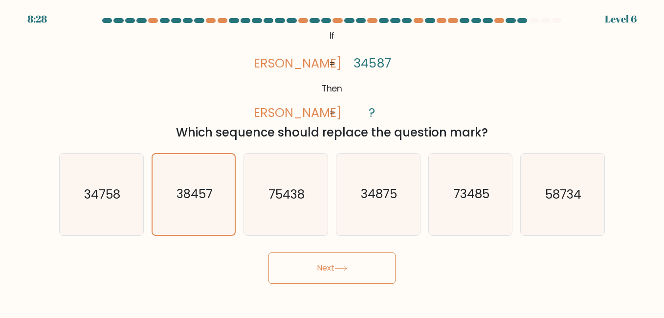
click at [348, 276] on button "Next" at bounding box center [331, 267] width 127 height 31
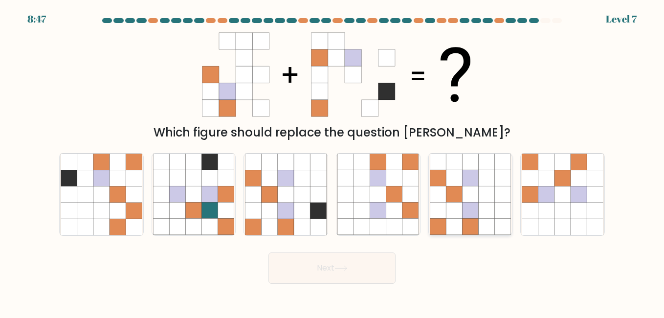
click at [446, 216] on icon at bounding box center [454, 210] width 16 height 16
click at [332, 161] on input "e." at bounding box center [332, 160] width 0 height 2
radio input "true"
click at [341, 263] on button "Next" at bounding box center [331, 267] width 127 height 31
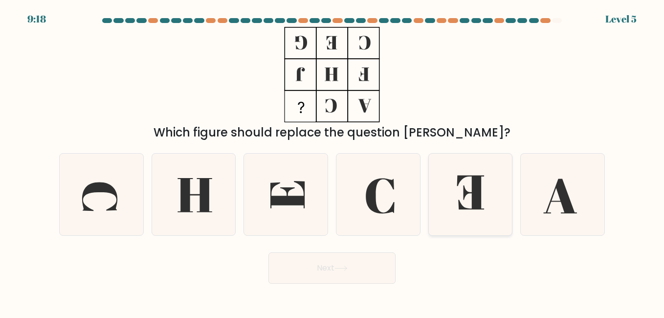
click at [465, 190] on icon at bounding box center [469, 192] width 27 height 34
click at [332, 161] on input "e." at bounding box center [332, 160] width 0 height 2
radio input "true"
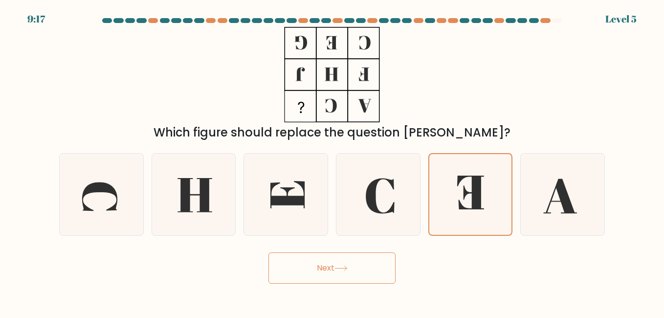
click at [328, 268] on button "Next" at bounding box center [331, 267] width 127 height 31
click at [211, 206] on icon at bounding box center [193, 193] width 81 height 81
click at [332, 161] on input "b." at bounding box center [332, 160] width 0 height 2
radio input "true"
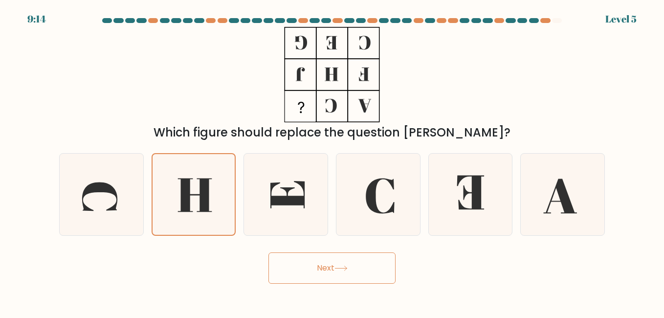
click at [337, 260] on button "Next" at bounding box center [331, 267] width 127 height 31
click at [429, 156] on div at bounding box center [470, 194] width 85 height 82
click at [332, 159] on input "e." at bounding box center [332, 160] width 0 height 2
radio input "true"
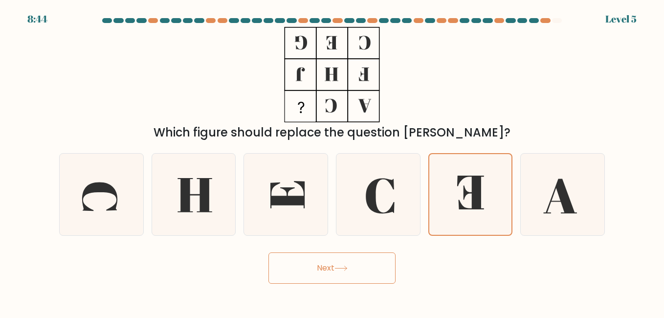
click at [309, 258] on button "Next" at bounding box center [331, 267] width 127 height 31
click at [351, 264] on button "Next" at bounding box center [331, 267] width 127 height 31
click at [236, 211] on div at bounding box center [193, 194] width 85 height 82
click at [332, 161] on input "b." at bounding box center [332, 160] width 0 height 2
radio input "true"
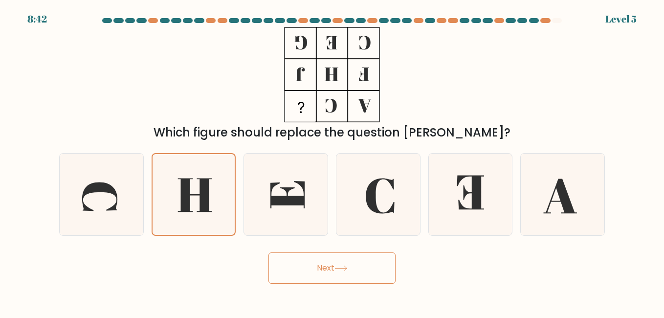
click at [343, 272] on button "Next" at bounding box center [331, 267] width 127 height 31
click at [440, 217] on icon at bounding box center [469, 193] width 81 height 81
click at [332, 161] on input "e." at bounding box center [332, 160] width 0 height 2
radio input "true"
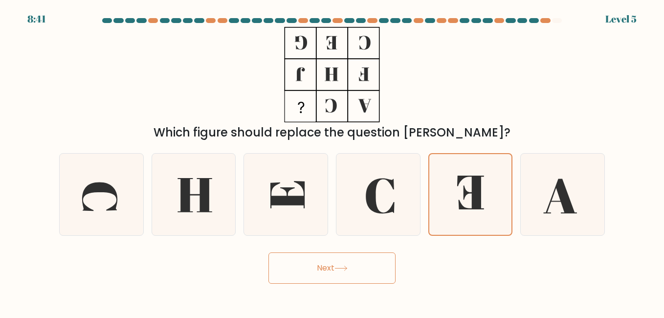
click at [332, 259] on button "Next" at bounding box center [331, 267] width 127 height 31
click at [220, 208] on icon at bounding box center [193, 193] width 81 height 81
click at [332, 161] on input "b." at bounding box center [332, 160] width 0 height 2
radio input "true"
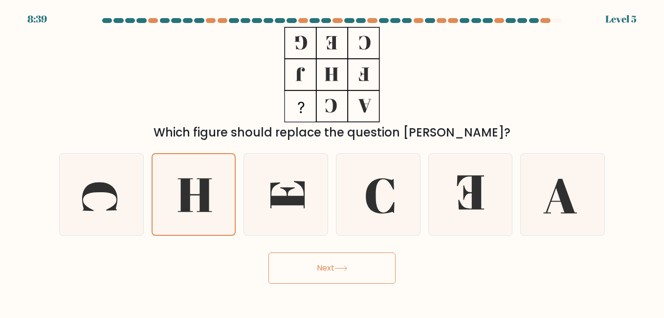
click at [320, 263] on button "Next" at bounding box center [331, 267] width 127 height 31
click at [443, 219] on icon at bounding box center [469, 193] width 81 height 81
click at [332, 161] on input "e." at bounding box center [332, 160] width 0 height 2
radio input "true"
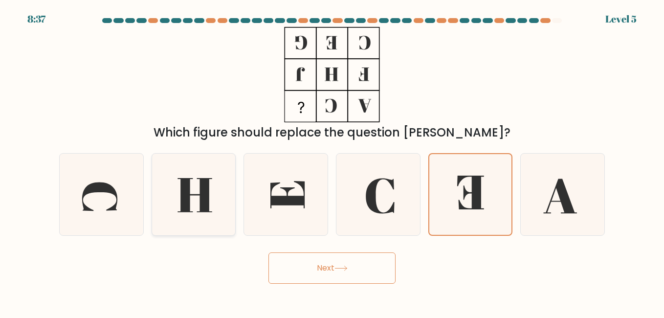
click at [232, 193] on icon at bounding box center [193, 193] width 81 height 81
click at [332, 161] on input "b." at bounding box center [332, 160] width 0 height 2
radio input "true"
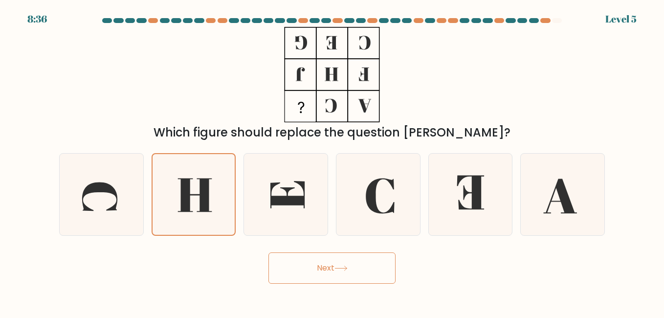
click at [356, 280] on button "Next" at bounding box center [331, 267] width 127 height 31
click at [365, 264] on button "Next" at bounding box center [331, 267] width 127 height 31
click at [443, 211] on icon at bounding box center [469, 193] width 81 height 81
click at [332, 161] on input "e." at bounding box center [332, 160] width 0 height 2
radio input "true"
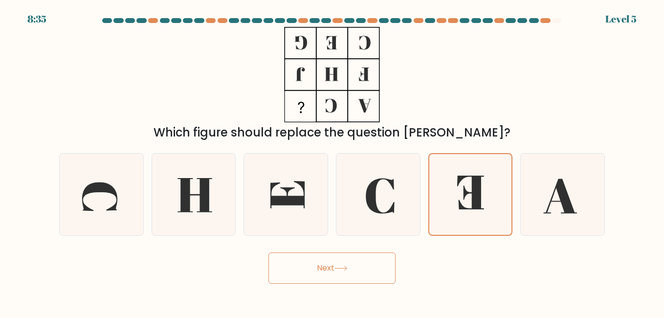
click at [321, 276] on button "Next" at bounding box center [331, 267] width 127 height 31
click at [222, 188] on icon at bounding box center [193, 193] width 81 height 81
click at [332, 161] on input "b." at bounding box center [332, 160] width 0 height 2
radio input "true"
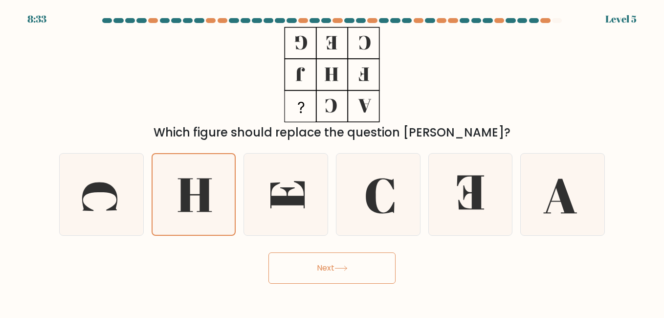
click at [343, 266] on icon at bounding box center [340, 267] width 13 height 5
click at [174, 199] on icon at bounding box center [193, 194] width 80 height 80
click at [332, 161] on input "b." at bounding box center [332, 160] width 0 height 2
click at [341, 267] on icon at bounding box center [340, 267] width 13 height 5
click at [395, 194] on icon at bounding box center [377, 193] width 81 height 81
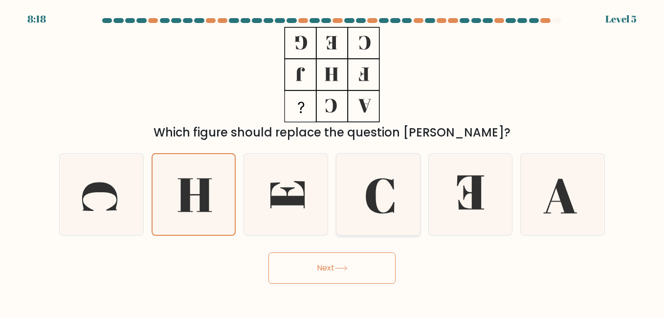
click at [332, 161] on input "d." at bounding box center [332, 160] width 0 height 2
radio input "true"
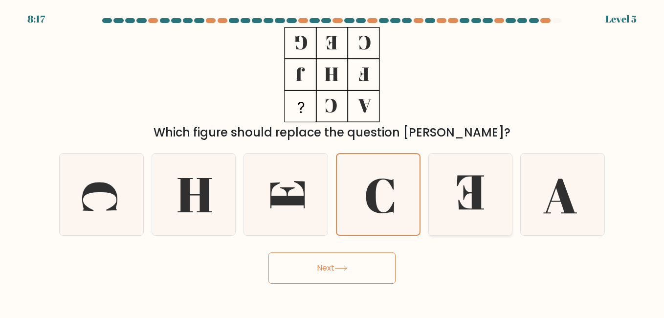
click at [438, 175] on icon at bounding box center [469, 193] width 81 height 81
click at [332, 161] on input "e." at bounding box center [332, 160] width 0 height 2
radio input "true"
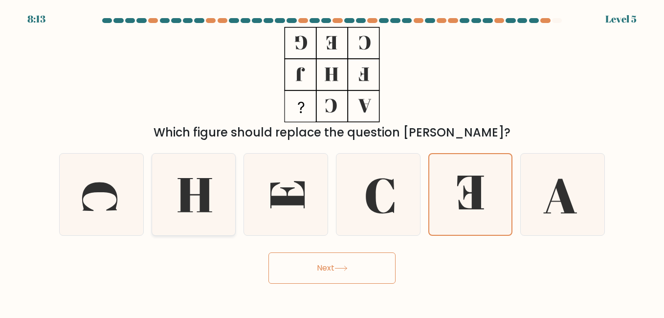
click at [213, 196] on icon at bounding box center [193, 193] width 81 height 81
click at [332, 161] on input "b." at bounding box center [332, 160] width 0 height 2
radio input "true"
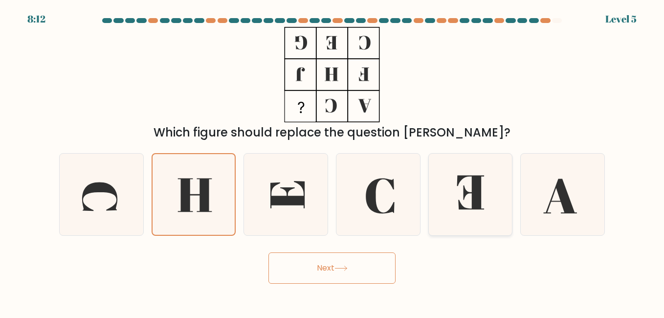
click at [447, 203] on icon at bounding box center [469, 193] width 81 height 81
click at [332, 161] on input "e." at bounding box center [332, 160] width 0 height 2
radio input "true"
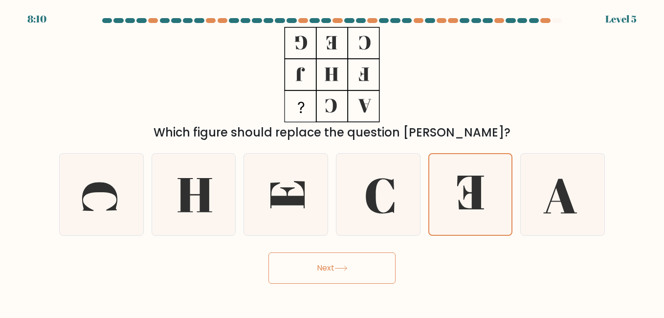
click at [346, 268] on icon at bounding box center [341, 268] width 12 height 4
click at [346, 269] on icon at bounding box center [341, 268] width 12 height 4
click at [206, 210] on icon at bounding box center [194, 195] width 35 height 34
click at [332, 161] on input "b." at bounding box center [332, 160] width 0 height 2
radio input "true"
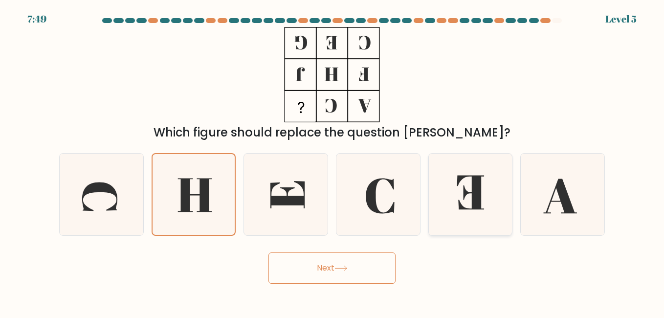
click at [458, 224] on icon at bounding box center [469, 193] width 81 height 81
click at [332, 161] on input "e." at bounding box center [332, 160] width 0 height 2
radio input "true"
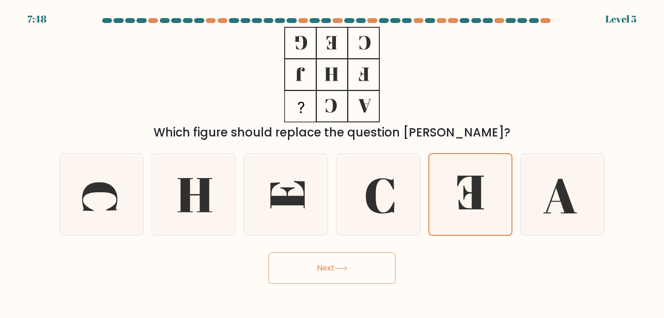
click at [242, 219] on div "c." at bounding box center [285, 194] width 92 height 82
click at [223, 223] on icon at bounding box center [193, 193] width 81 height 81
click at [332, 161] on input "b." at bounding box center [332, 160] width 0 height 2
radio input "true"
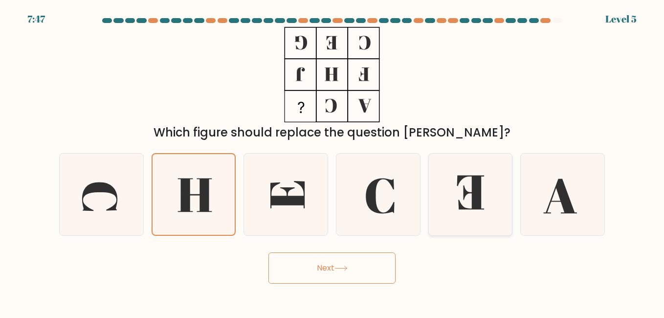
click at [455, 215] on icon at bounding box center [469, 193] width 81 height 81
click at [332, 161] on input "e." at bounding box center [332, 160] width 0 height 2
radio input "true"
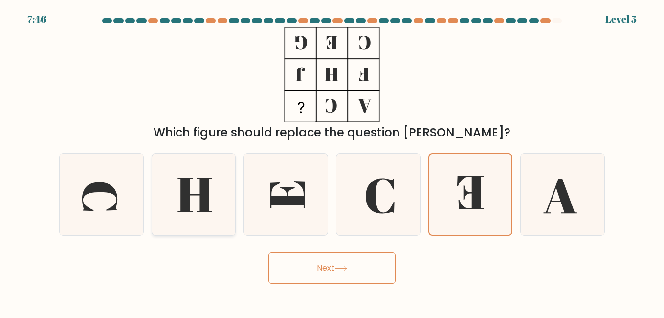
click at [166, 215] on icon at bounding box center [193, 193] width 81 height 81
click at [332, 161] on input "b." at bounding box center [332, 160] width 0 height 2
radio input "true"
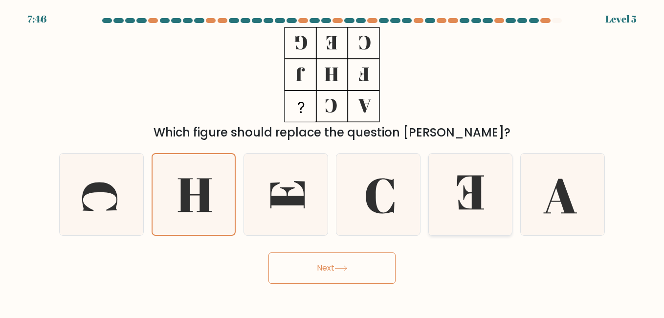
click at [451, 206] on icon at bounding box center [469, 193] width 81 height 81
click at [332, 161] on input "e." at bounding box center [332, 160] width 0 height 2
radio input "true"
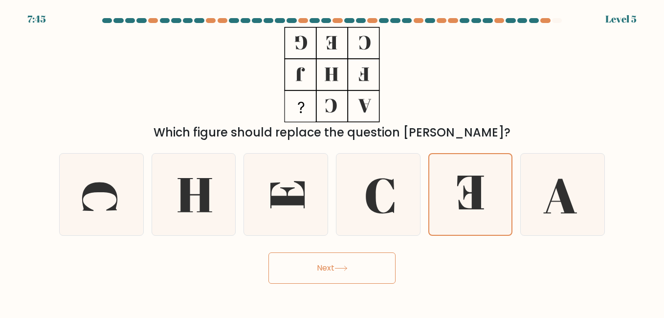
click at [336, 277] on button "Next" at bounding box center [331, 267] width 127 height 31
click at [216, 220] on icon at bounding box center [193, 193] width 81 height 81
click at [332, 161] on input "b." at bounding box center [332, 160] width 0 height 2
radio input "true"
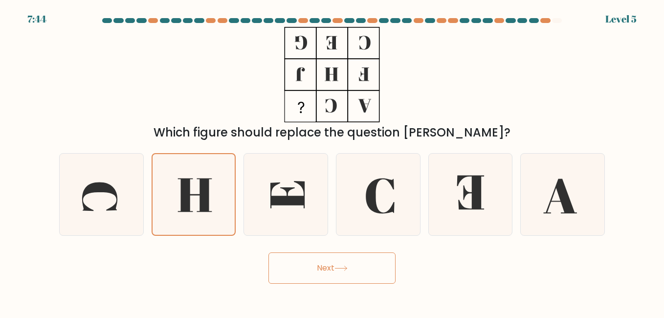
click at [319, 248] on div "Next" at bounding box center [331, 265] width 557 height 36
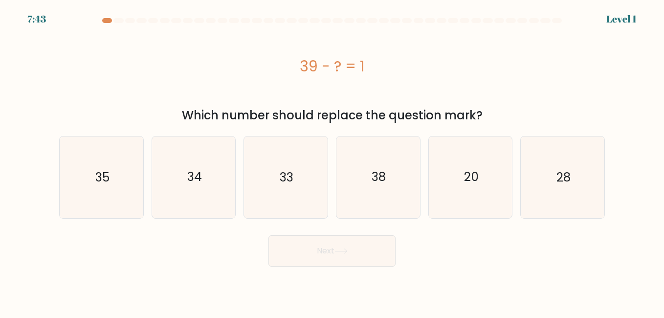
click at [322, 260] on button "Next" at bounding box center [331, 250] width 127 height 31
click at [372, 86] on div "39 - ? = 1" at bounding box center [331, 66] width 545 height 78
click at [357, 168] on icon "38" at bounding box center [377, 176] width 81 height 81
click at [332, 161] on input "d. 38" at bounding box center [332, 160] width 0 height 2
radio input "true"
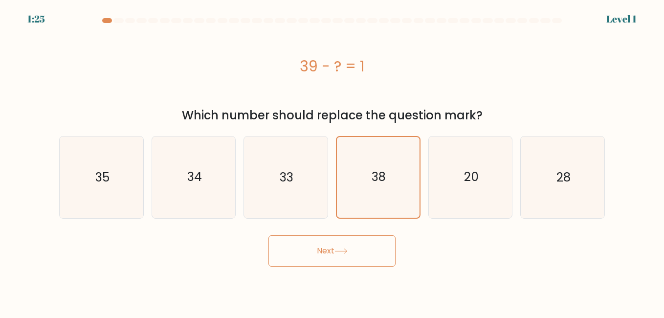
click at [343, 257] on button "Next" at bounding box center [331, 250] width 127 height 31
